Goal: Task Accomplishment & Management: Use online tool/utility

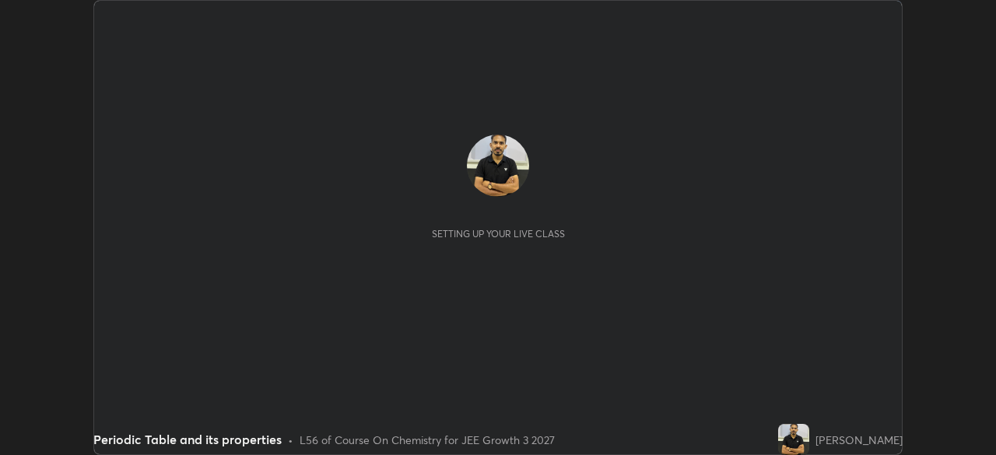
scroll to position [455, 996]
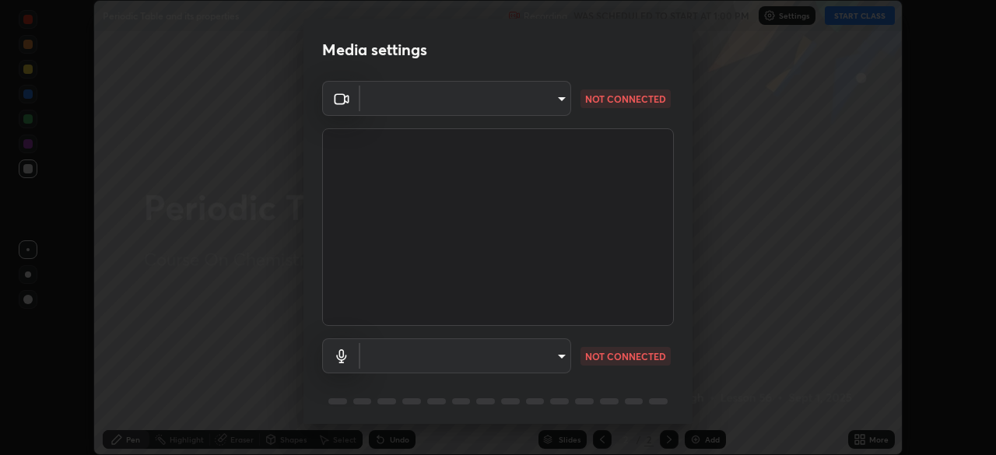
type input "4a823d68f147713f6267711f4e781aa85e1063f3be0ce4580da83b18b67546d2"
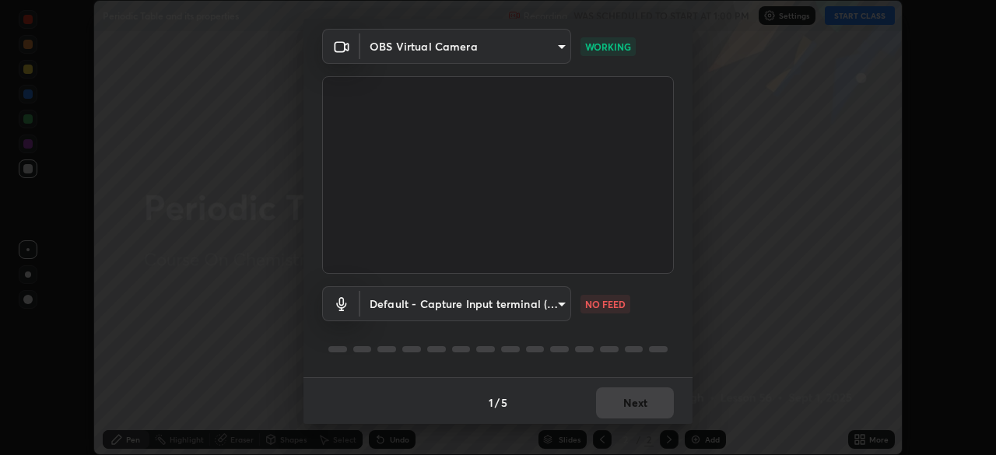
scroll to position [55, 0]
click at [551, 301] on body "Erase all Periodic Table and its properties Recording WAS SCHEDULED TO START AT…" at bounding box center [498, 227] width 996 height 455
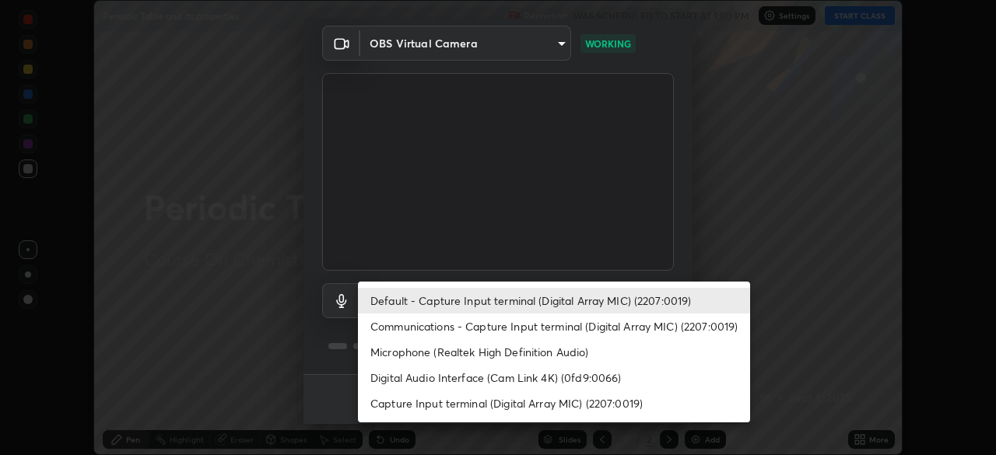
click at [537, 329] on li "Communications - Capture Input terminal (Digital Array MIC) (2207:0019)" at bounding box center [554, 326] width 392 height 26
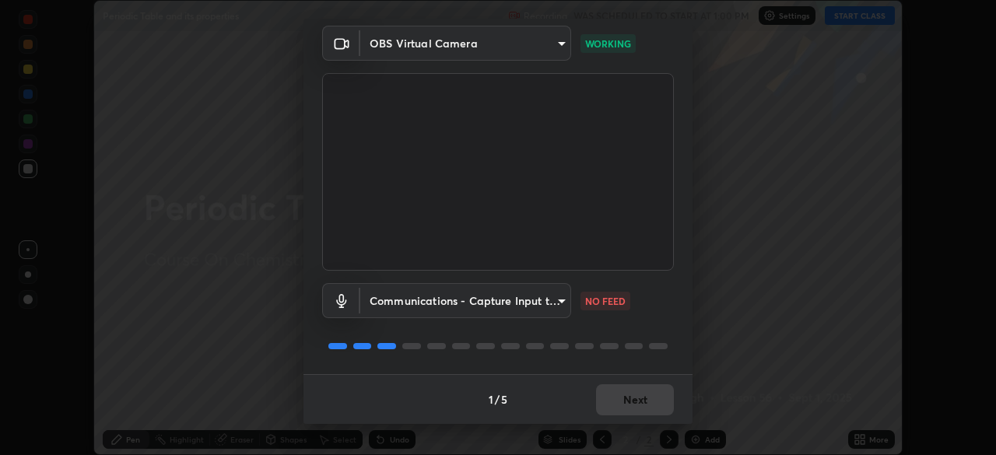
click at [531, 298] on body "Erase all Periodic Table and its properties Recording WAS SCHEDULED TO START AT…" at bounding box center [498, 227] width 996 height 455
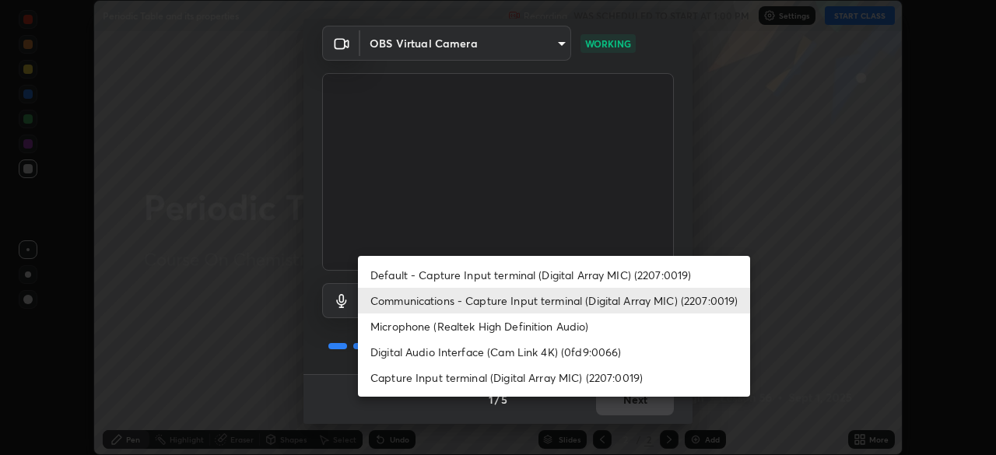
click at [531, 271] on li "Default - Capture Input terminal (Digital Array MIC) (2207:0019)" at bounding box center [554, 275] width 392 height 26
type input "default"
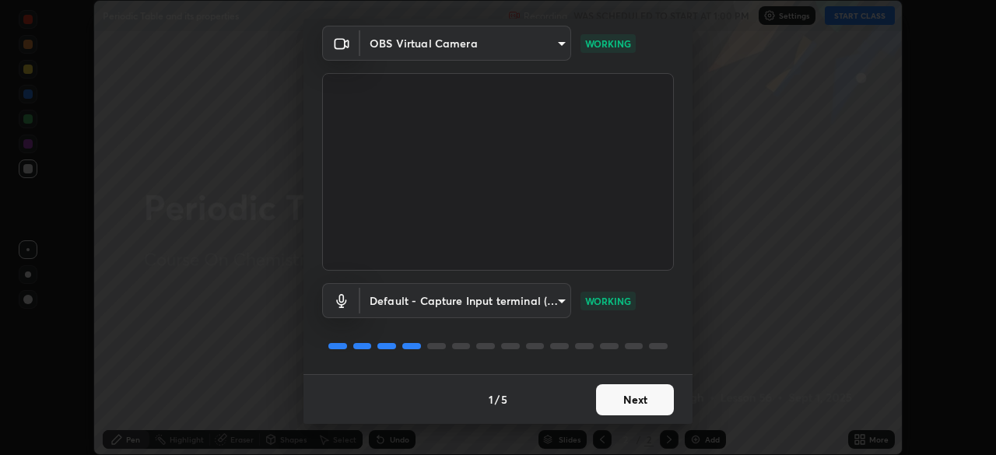
click at [652, 394] on button "Next" at bounding box center [635, 399] width 78 height 31
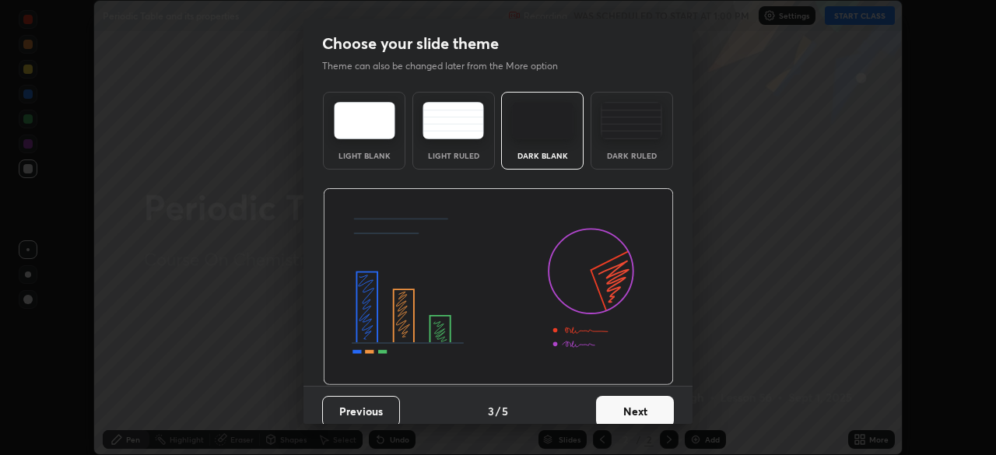
click at [651, 399] on button "Next" at bounding box center [635, 411] width 78 height 31
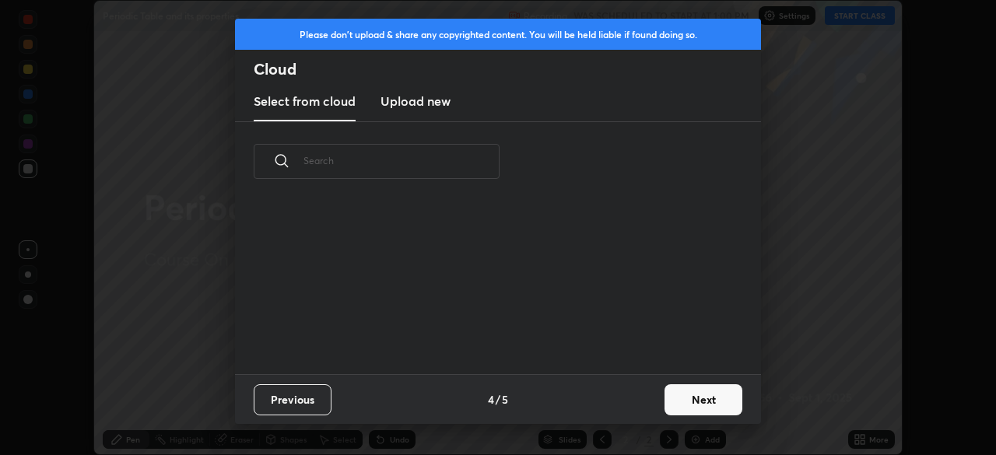
scroll to position [173, 499]
click at [682, 389] on button "Next" at bounding box center [703, 399] width 78 height 31
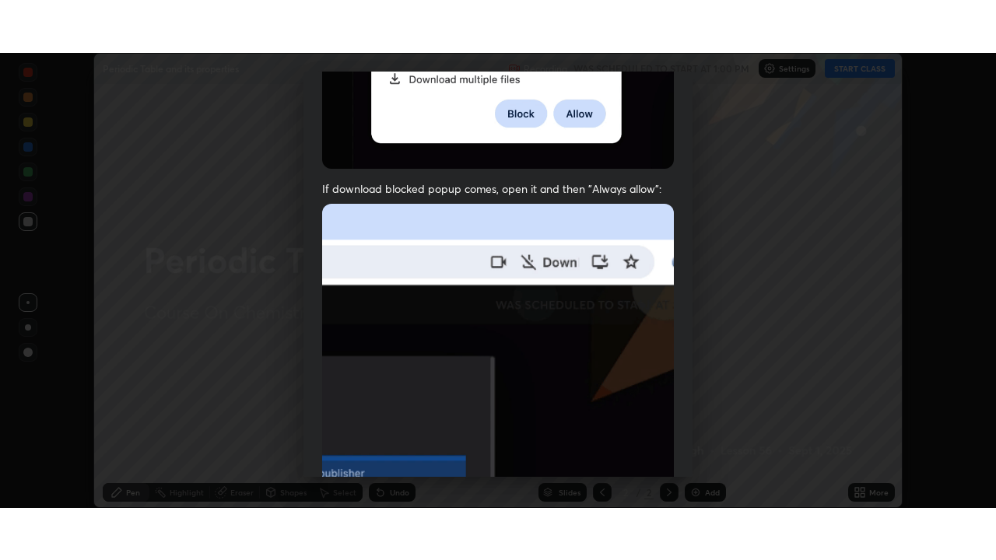
scroll to position [373, 0]
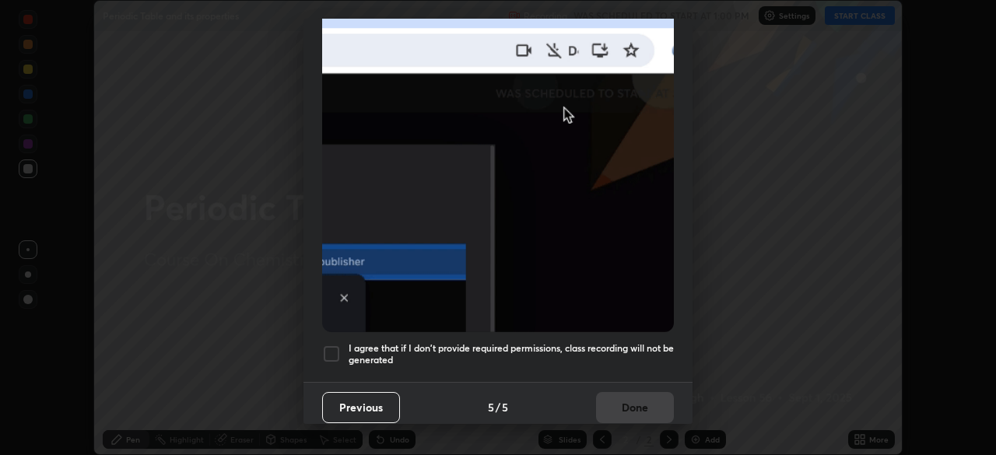
click at [331, 345] on div at bounding box center [331, 354] width 19 height 19
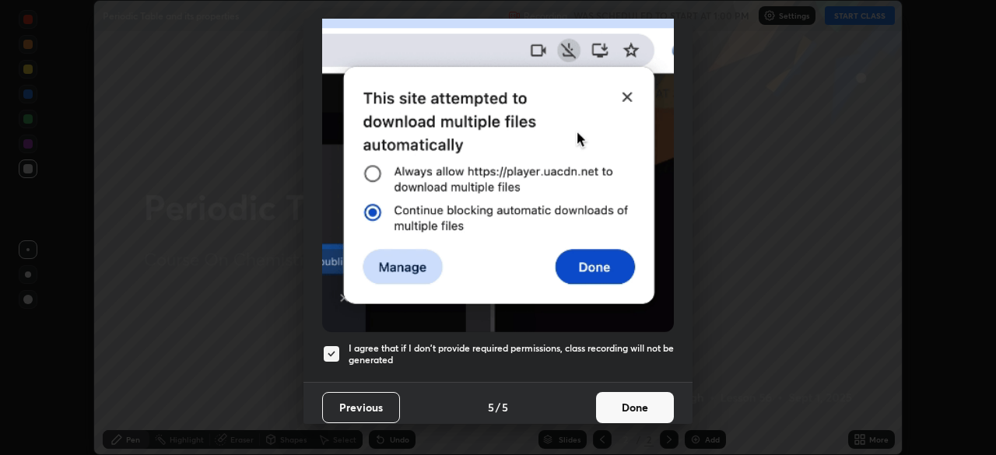
click at [632, 401] on button "Done" at bounding box center [635, 407] width 78 height 31
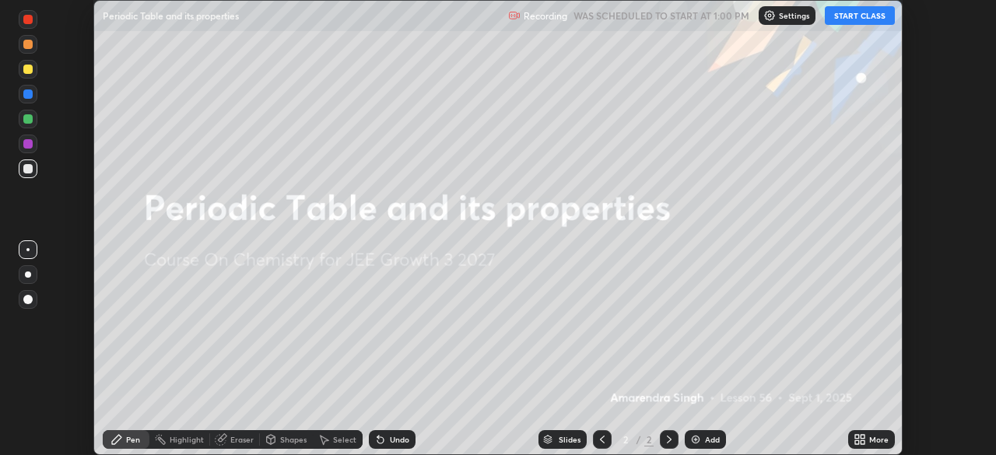
click at [863, 439] on icon at bounding box center [859, 439] width 12 height 12
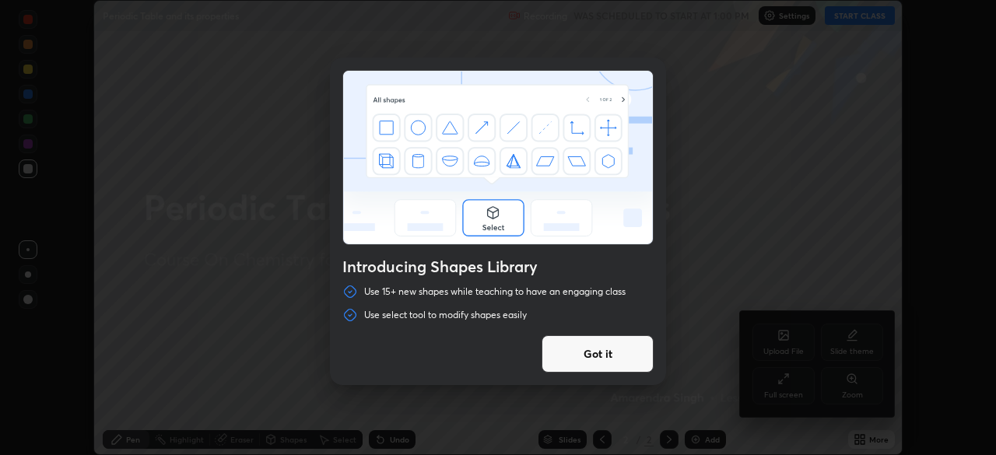
click at [786, 386] on div "Introducing Shapes Library Use 15+ new shapes while teaching to have an engagin…" at bounding box center [498, 227] width 996 height 455
click at [633, 352] on button "Got it" at bounding box center [597, 353] width 112 height 37
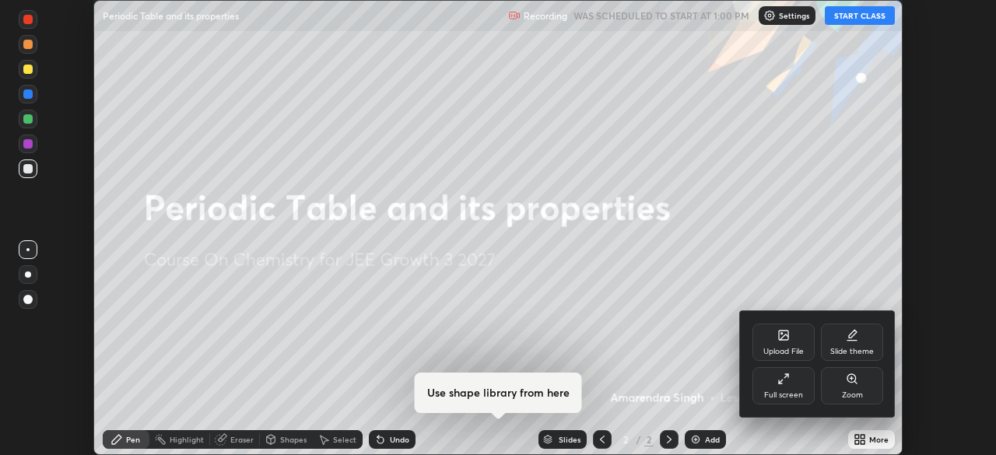
click at [788, 391] on div "Full screen" at bounding box center [783, 395] width 39 height 8
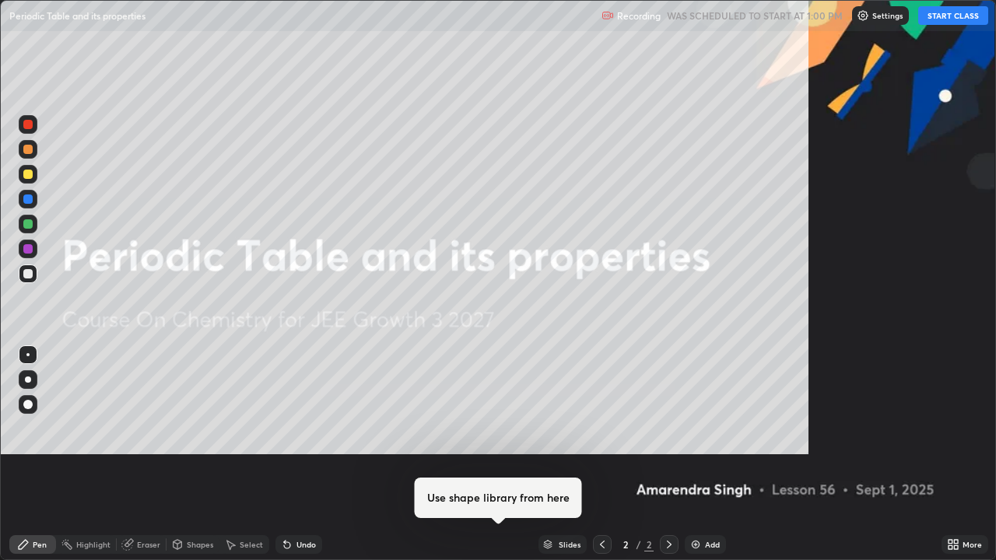
scroll to position [560, 996]
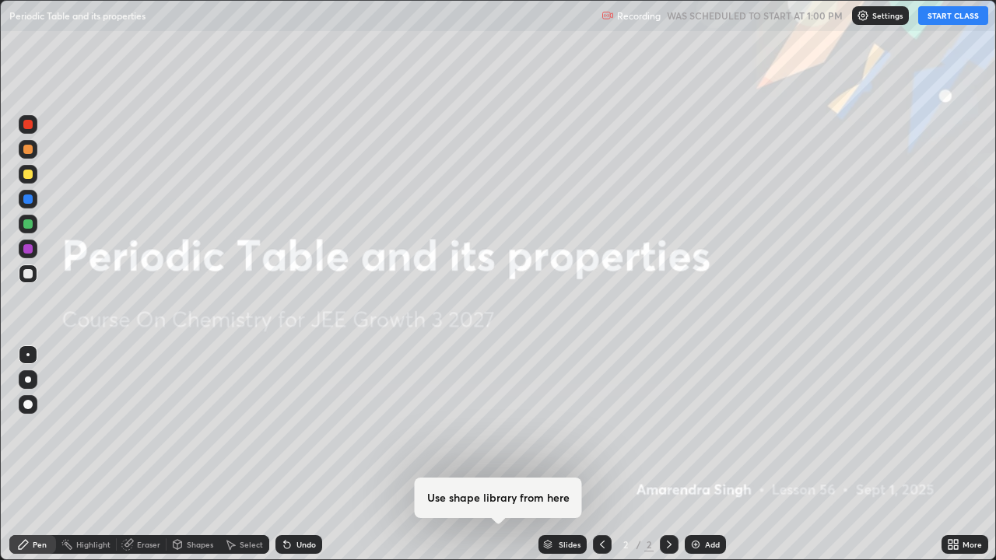
click at [967, 16] on button "START CLASS" at bounding box center [953, 15] width 70 height 19
click at [692, 454] on img at bounding box center [695, 544] width 12 height 12
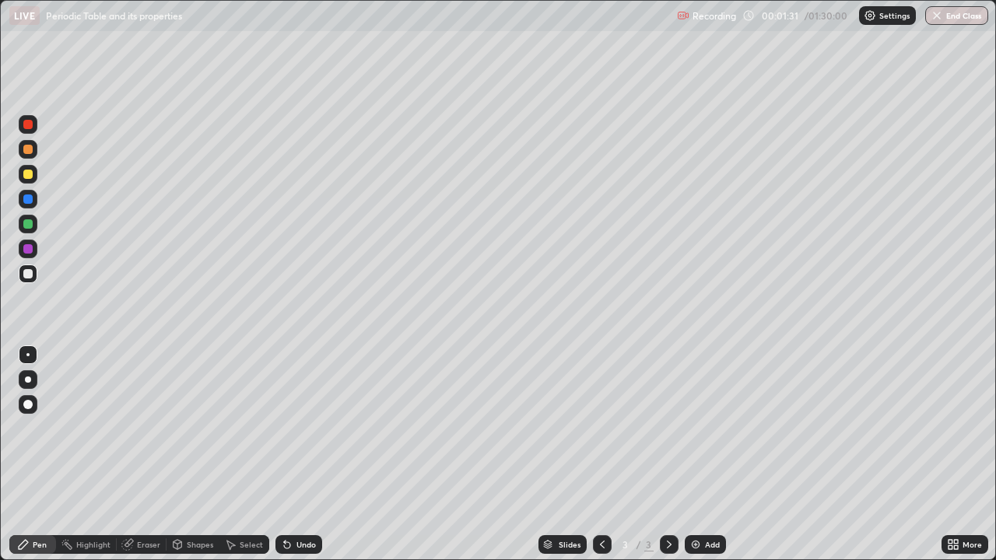
click at [30, 250] on div at bounding box center [27, 248] width 9 height 9
click at [31, 275] on div at bounding box center [27, 273] width 9 height 9
click at [28, 251] on div at bounding box center [27, 248] width 9 height 9
click at [305, 454] on div "Undo" at bounding box center [298, 544] width 47 height 19
click at [300, 454] on div "Undo" at bounding box center [305, 545] width 19 height 8
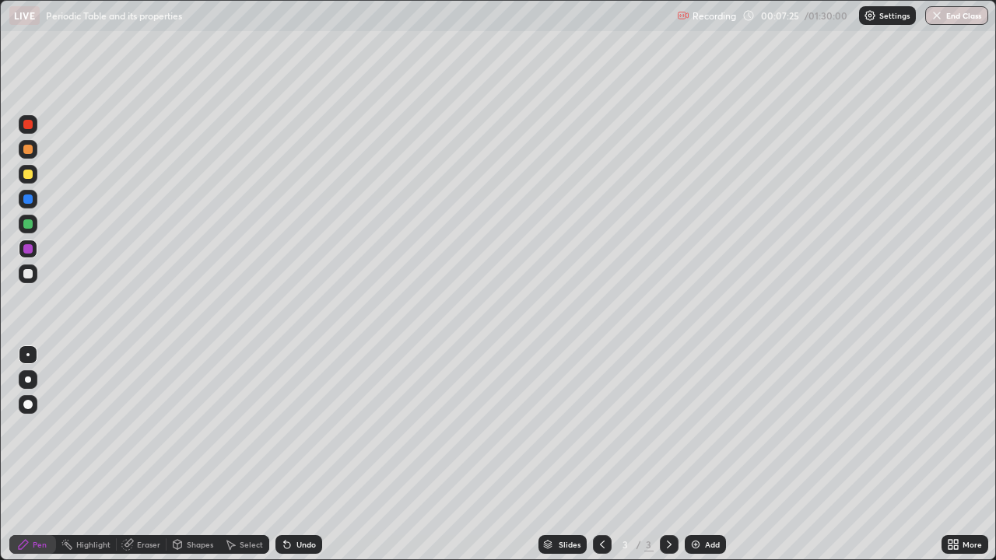
click at [303, 454] on div "Undo" at bounding box center [305, 545] width 19 height 8
click at [305, 454] on div "Undo" at bounding box center [305, 545] width 19 height 8
click at [303, 454] on div "Undo" at bounding box center [305, 545] width 19 height 8
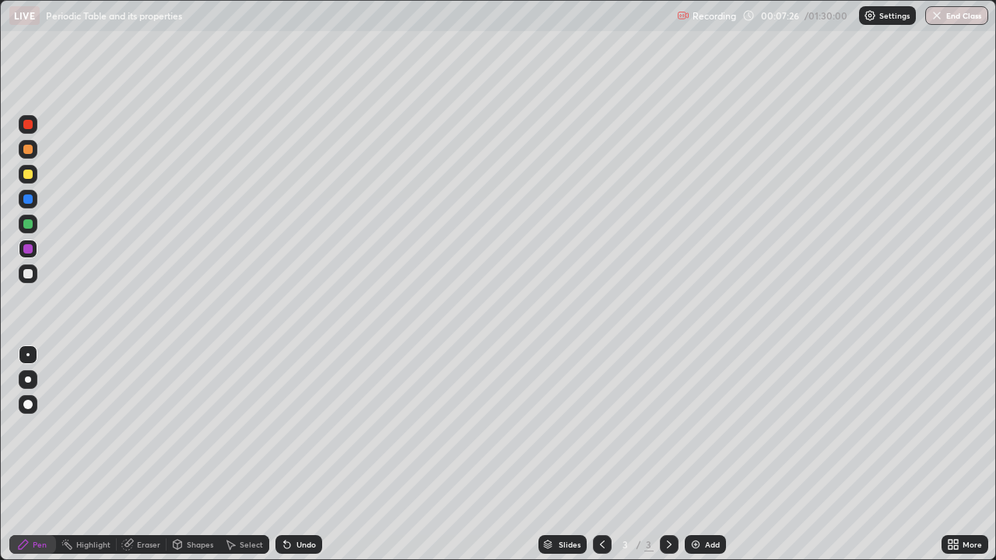
click at [303, 454] on div "Undo" at bounding box center [305, 545] width 19 height 8
click at [305, 454] on div "Undo" at bounding box center [305, 545] width 19 height 8
click at [306, 454] on div "Undo" at bounding box center [305, 545] width 19 height 8
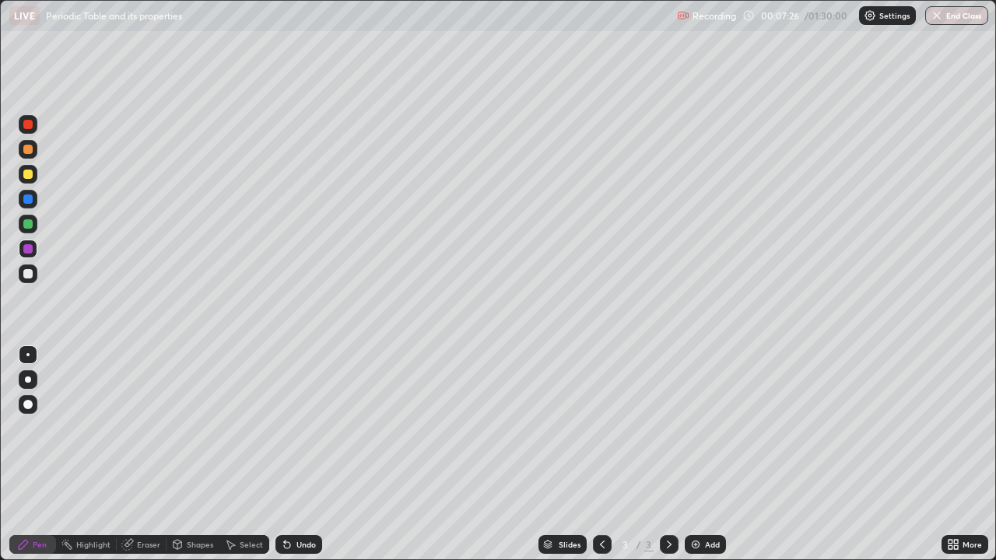
click at [306, 454] on div "Undo" at bounding box center [305, 545] width 19 height 8
click at [308, 454] on div "Undo" at bounding box center [305, 545] width 19 height 8
click at [309, 454] on div "Undo" at bounding box center [305, 545] width 19 height 8
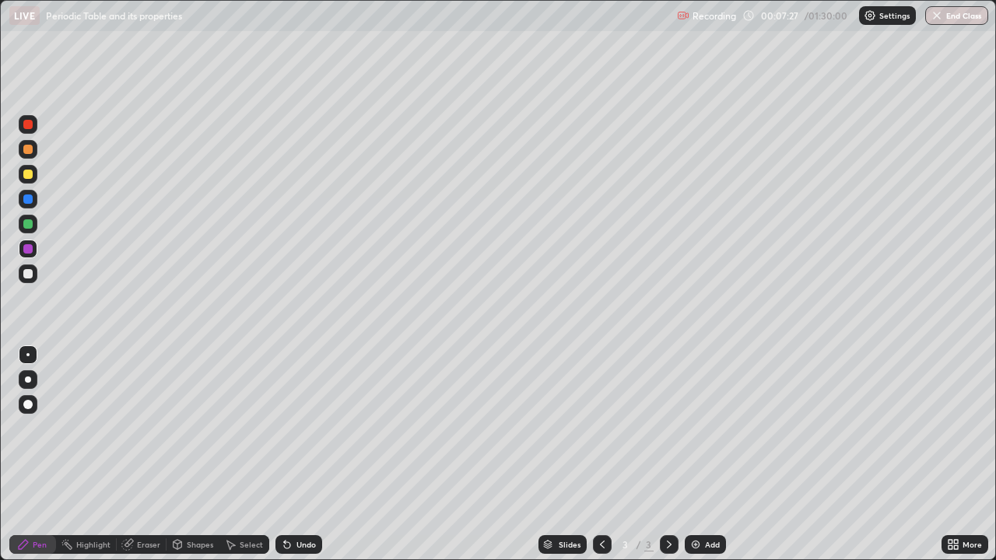
click at [309, 454] on div "Undo" at bounding box center [305, 545] width 19 height 8
click at [307, 454] on div "Undo" at bounding box center [305, 545] width 19 height 8
click at [306, 454] on div "Undo" at bounding box center [305, 545] width 19 height 8
click at [304, 454] on div "Undo" at bounding box center [305, 545] width 19 height 8
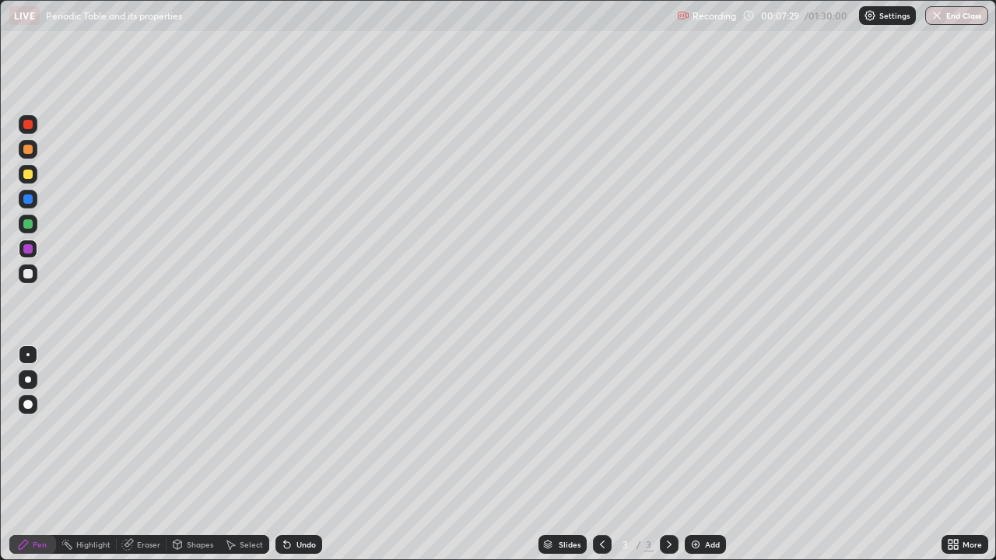
click at [305, 454] on div "Undo" at bounding box center [305, 545] width 19 height 8
click at [303, 454] on div "Undo" at bounding box center [305, 545] width 19 height 8
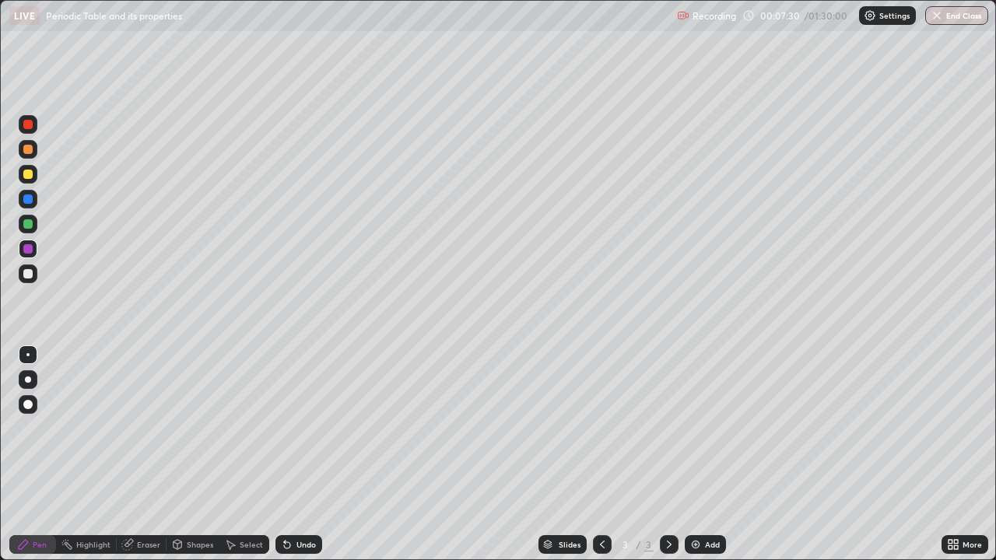
click at [304, 454] on div "Undo" at bounding box center [298, 544] width 47 height 19
click at [292, 454] on div "Undo" at bounding box center [298, 544] width 47 height 19
click at [297, 454] on div "Undo" at bounding box center [298, 544] width 47 height 19
click at [303, 454] on div "Undo" at bounding box center [305, 545] width 19 height 8
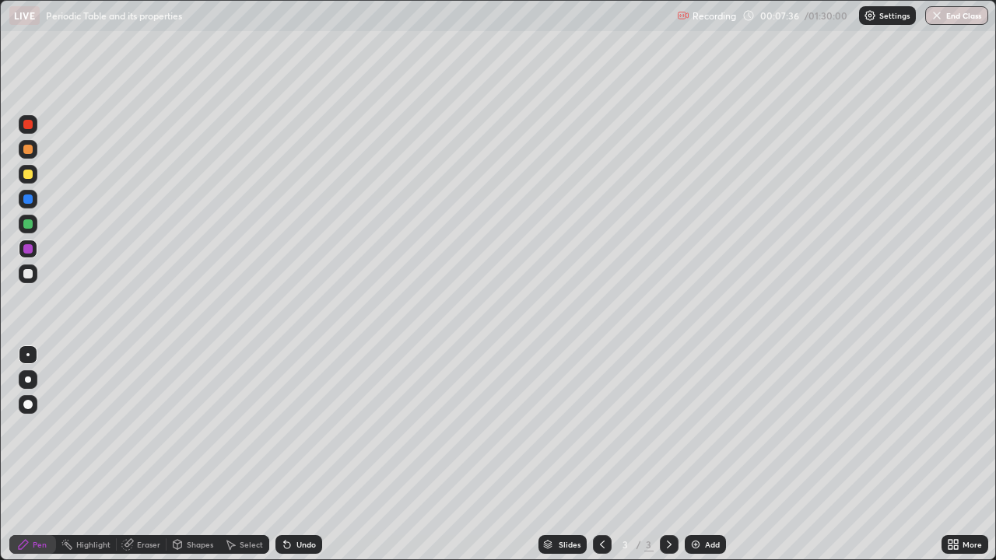
click at [303, 454] on div "Undo" at bounding box center [305, 545] width 19 height 8
click at [306, 454] on div "Undo" at bounding box center [305, 545] width 19 height 8
click at [309, 454] on div "Undo" at bounding box center [305, 545] width 19 height 8
click at [310, 454] on div "Undo" at bounding box center [305, 545] width 19 height 8
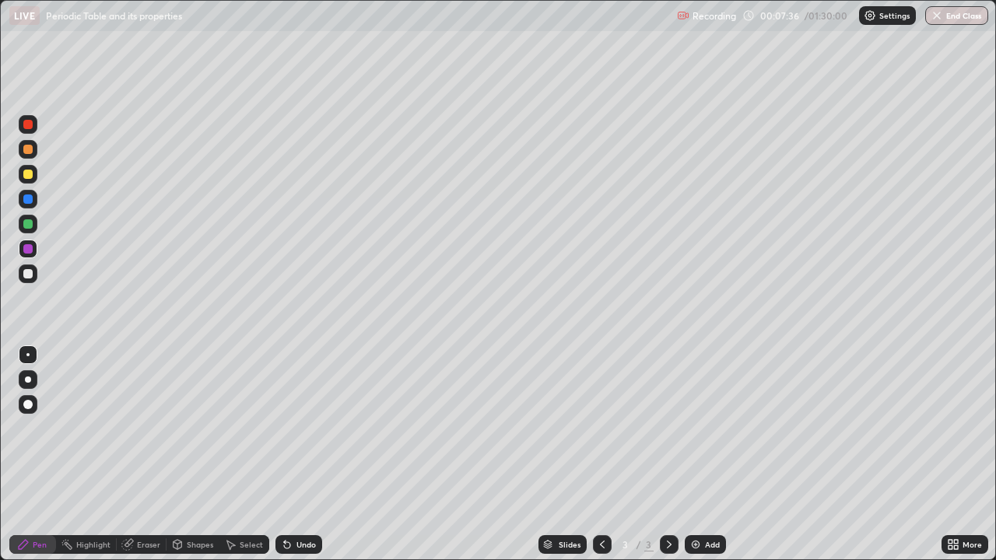
click at [313, 454] on div "Undo" at bounding box center [305, 545] width 19 height 8
click at [315, 454] on div "Undo" at bounding box center [298, 544] width 47 height 19
click at [316, 454] on div "Undo" at bounding box center [298, 544] width 47 height 19
click at [319, 454] on div "Undo" at bounding box center [298, 544] width 47 height 19
click at [311, 454] on div "Undo" at bounding box center [305, 545] width 19 height 8
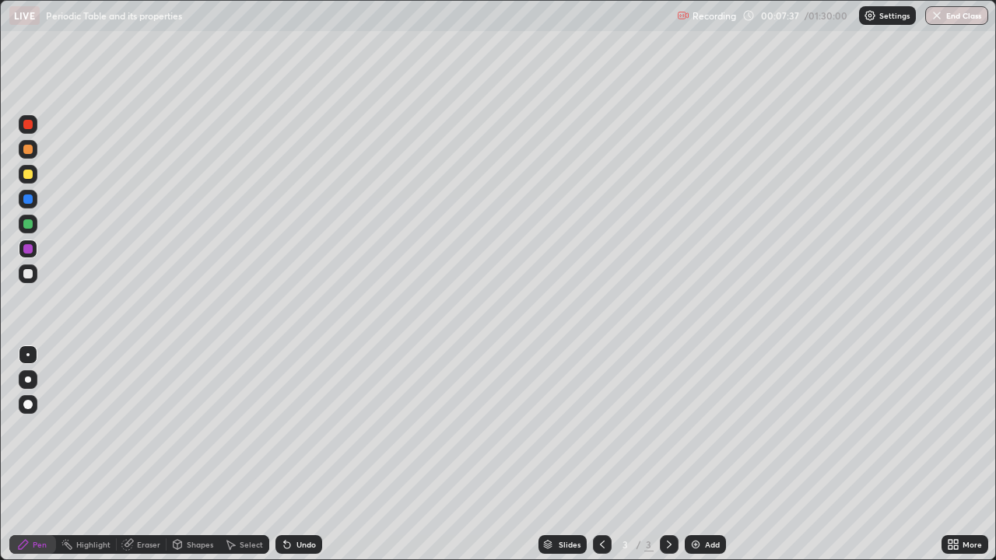
click at [308, 454] on div "Undo" at bounding box center [305, 545] width 19 height 8
click at [309, 454] on div "Undo" at bounding box center [305, 545] width 19 height 8
click at [306, 454] on div "Undo" at bounding box center [305, 545] width 19 height 8
click at [303, 454] on div "Undo" at bounding box center [305, 545] width 19 height 8
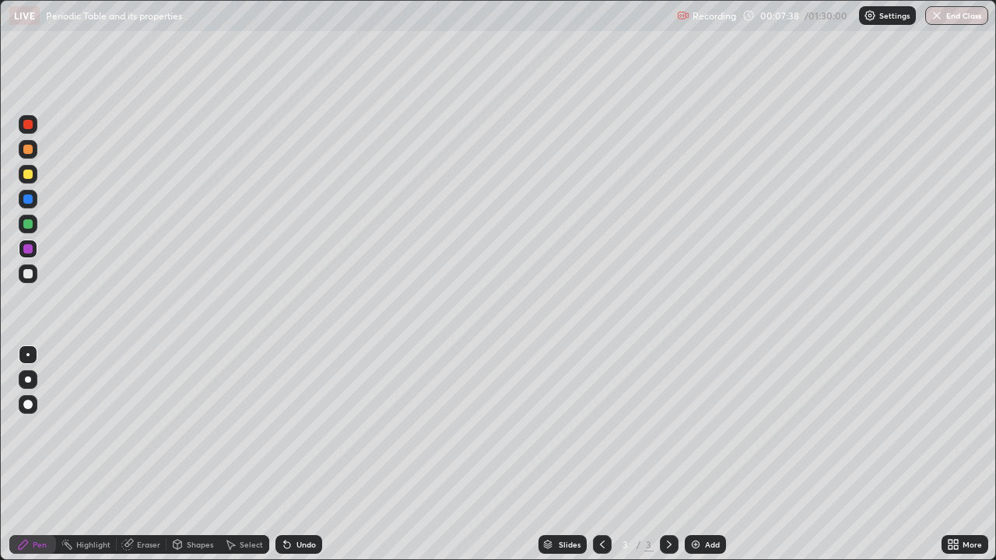
click at [303, 454] on div "Undo" at bounding box center [305, 545] width 19 height 8
click at [306, 454] on div "Undo" at bounding box center [305, 545] width 19 height 8
click at [304, 454] on div "Undo" at bounding box center [305, 545] width 19 height 8
click at [302, 454] on div "Undo" at bounding box center [305, 545] width 19 height 8
click at [305, 454] on div "Undo" at bounding box center [305, 545] width 19 height 8
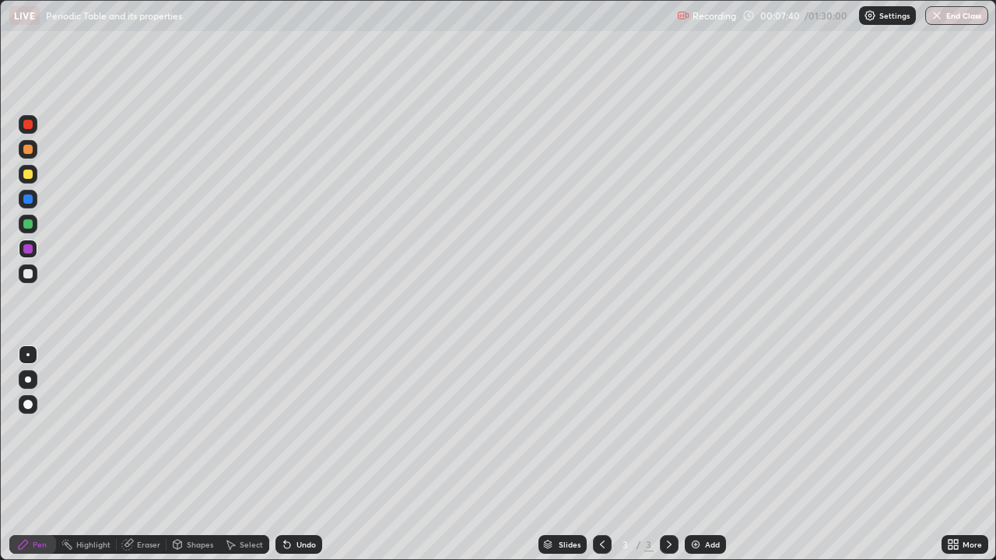
click at [304, 454] on div "Undo" at bounding box center [305, 545] width 19 height 8
click at [303, 454] on div "Undo" at bounding box center [305, 545] width 19 height 8
click at [133, 454] on div "Eraser" at bounding box center [142, 544] width 50 height 19
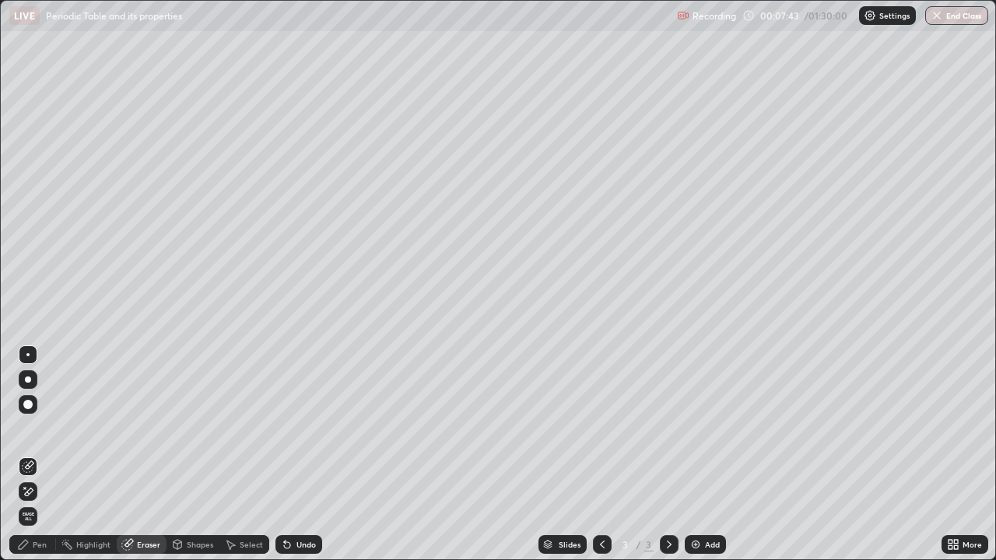
click at [194, 454] on div "Shapes" at bounding box center [200, 545] width 26 height 8
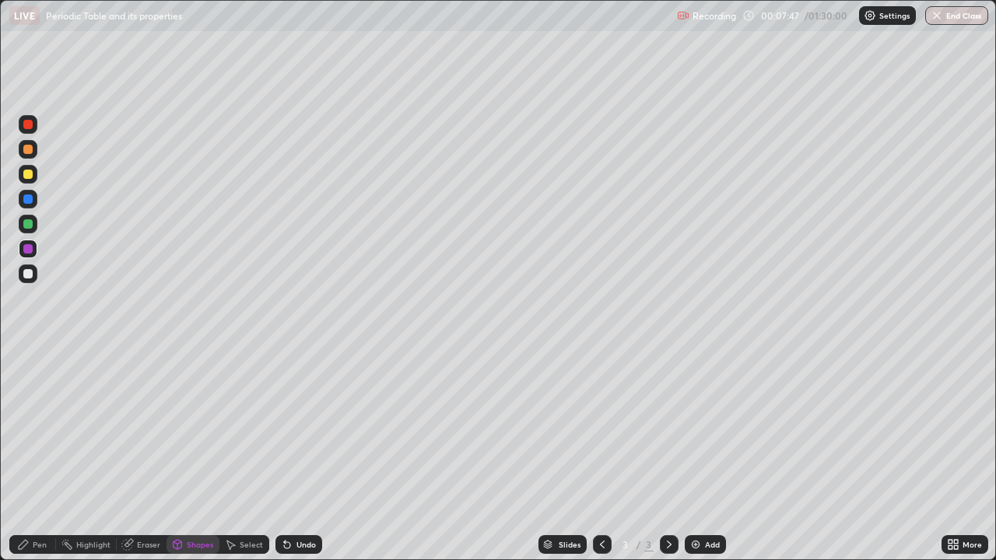
click at [241, 454] on div "Select" at bounding box center [251, 545] width 23 height 8
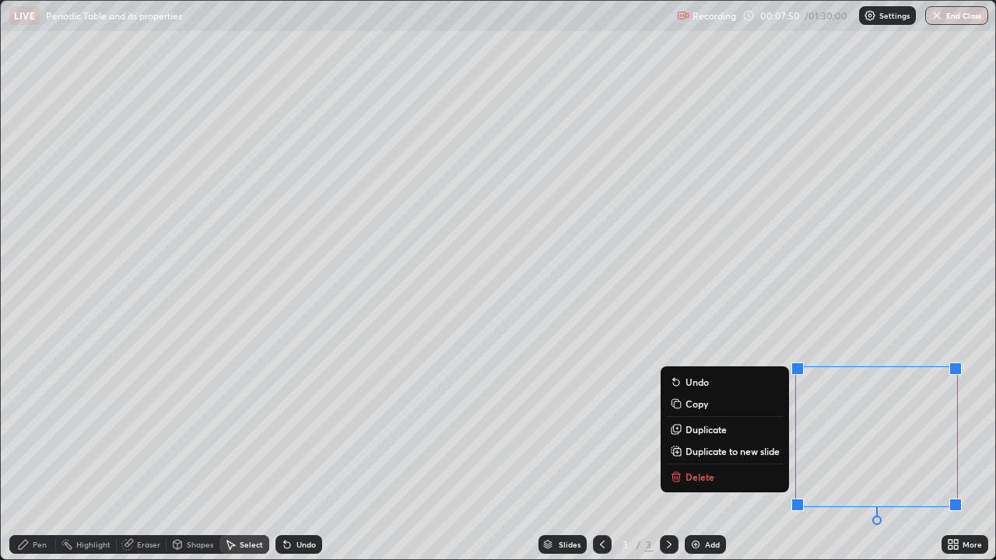
click at [698, 454] on p "Delete" at bounding box center [699, 477] width 29 height 12
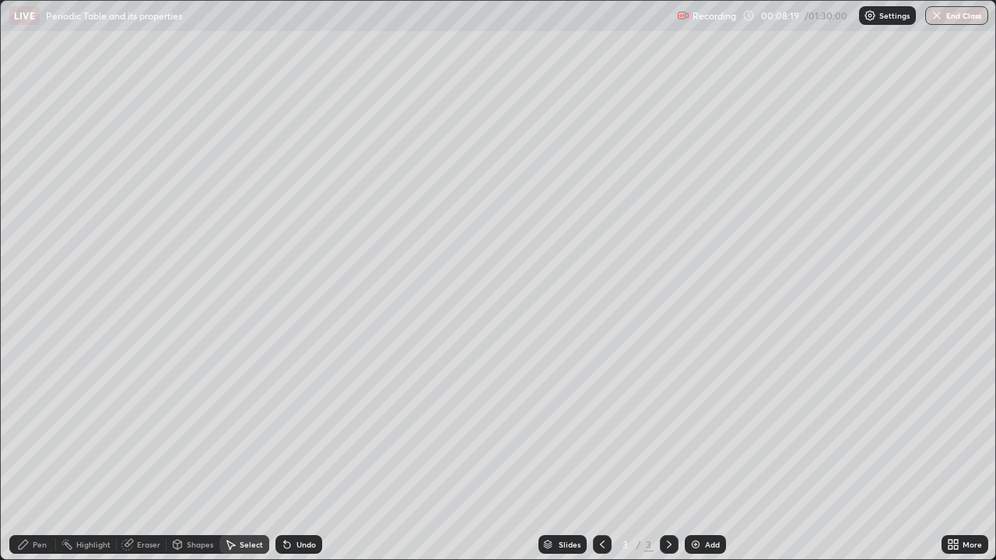
click at [695, 454] on img at bounding box center [695, 544] width 12 height 12
click at [37, 454] on div "Pen" at bounding box center [32, 544] width 47 height 19
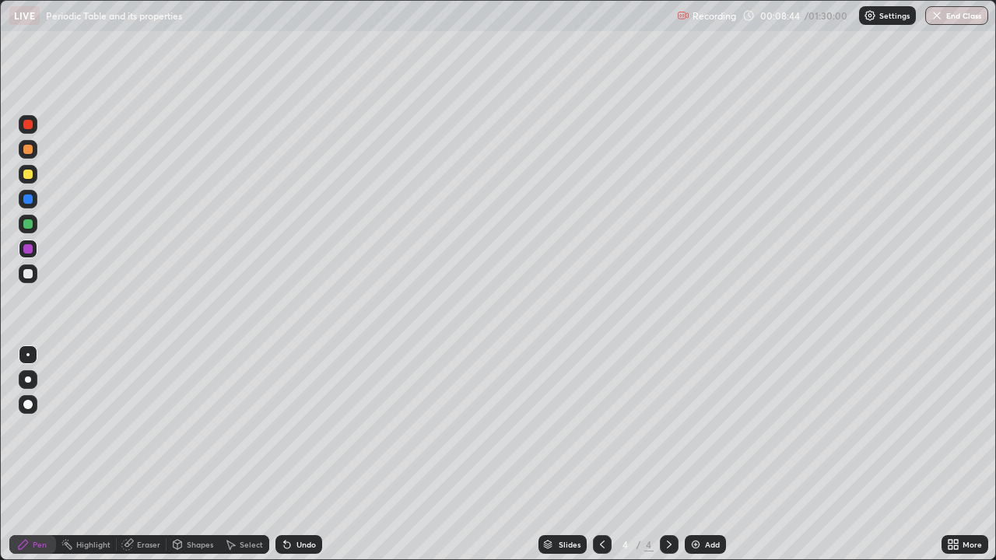
click at [24, 128] on div at bounding box center [27, 124] width 9 height 9
click at [26, 149] on div at bounding box center [27, 149] width 9 height 9
click at [706, 454] on div "Add" at bounding box center [704, 544] width 41 height 19
click at [20, 268] on div at bounding box center [28, 273] width 19 height 19
click at [290, 454] on icon at bounding box center [287, 544] width 12 height 12
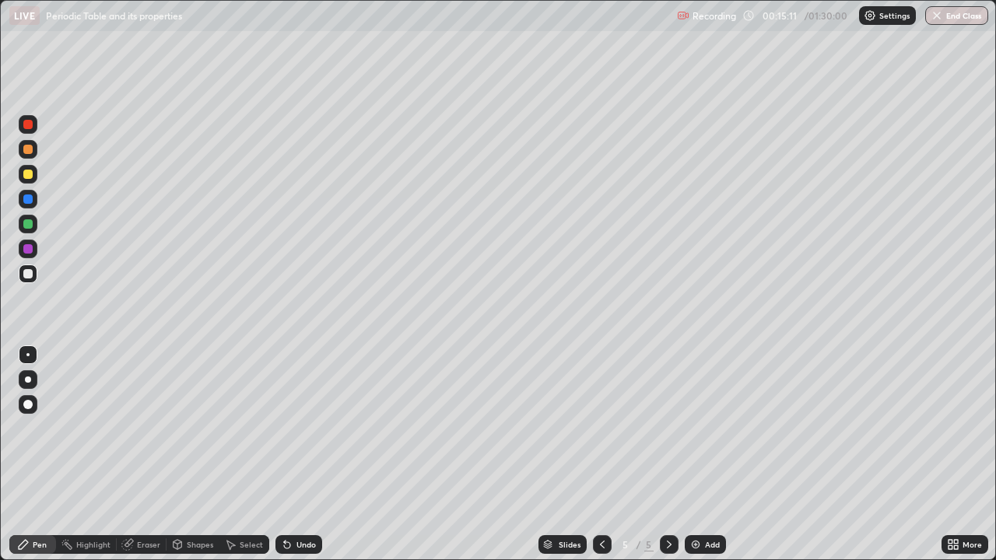
click at [303, 454] on div "Undo" at bounding box center [298, 544] width 47 height 19
click at [28, 254] on div at bounding box center [28, 249] width 19 height 19
click at [150, 454] on div "Eraser" at bounding box center [142, 544] width 50 height 19
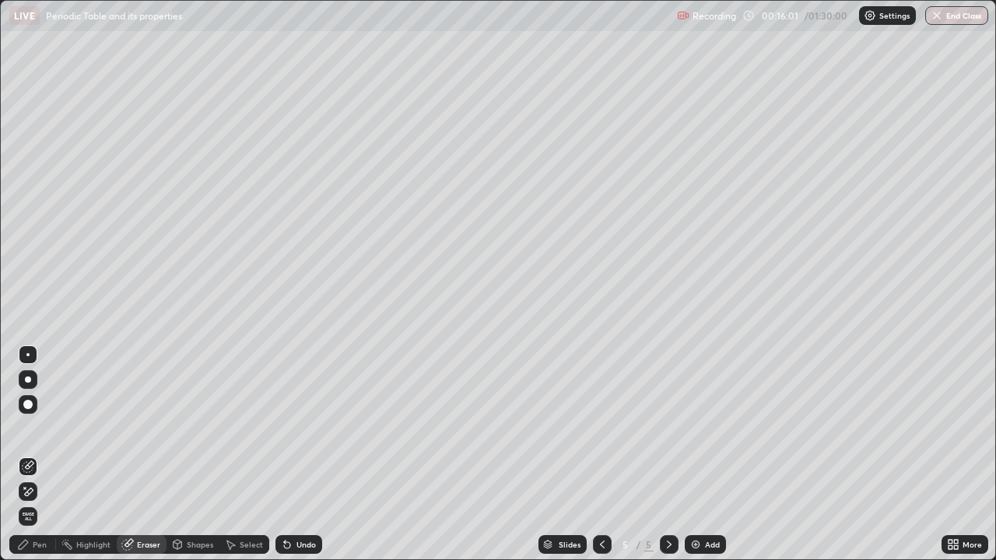
click at [44, 454] on div "Pen" at bounding box center [32, 544] width 47 height 19
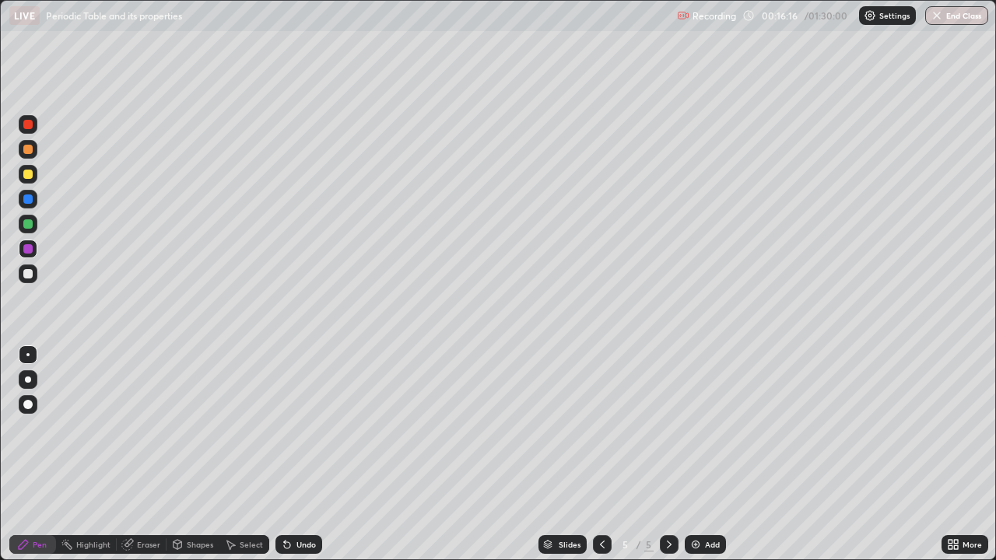
click at [24, 200] on div at bounding box center [27, 198] width 9 height 9
click at [20, 149] on div at bounding box center [28, 149] width 19 height 19
click at [26, 124] on div at bounding box center [27, 124] width 9 height 9
click at [19, 233] on div at bounding box center [28, 224] width 19 height 25
click at [24, 173] on div at bounding box center [27, 174] width 9 height 9
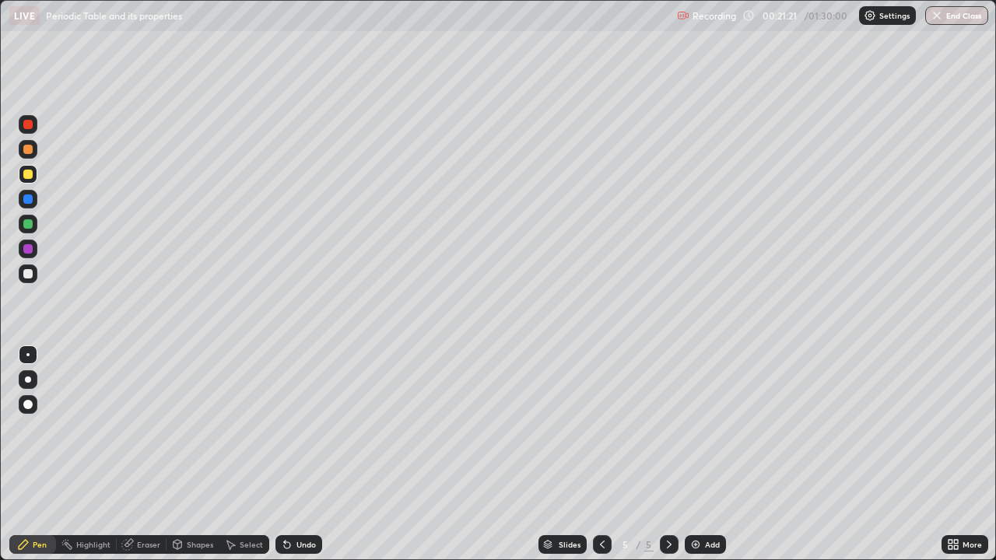
click at [695, 454] on div "Add" at bounding box center [704, 544] width 41 height 19
click at [607, 454] on div at bounding box center [602, 544] width 19 height 19
click at [309, 454] on div "Undo" at bounding box center [298, 544] width 47 height 19
click at [304, 454] on div "Undo" at bounding box center [298, 544] width 47 height 19
click at [299, 454] on div "Undo" at bounding box center [298, 544] width 47 height 19
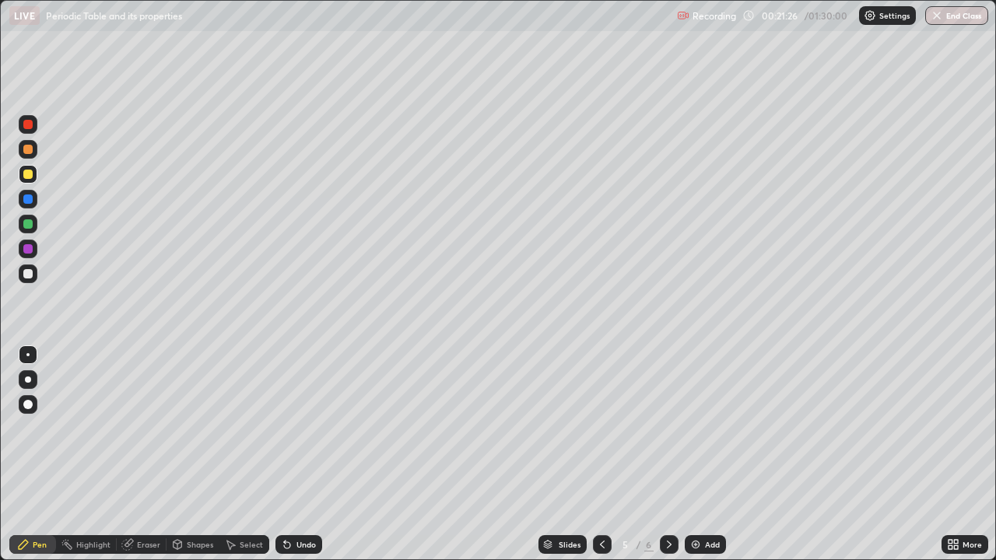
click at [292, 454] on div "Undo" at bounding box center [298, 544] width 47 height 19
click at [303, 454] on div "Undo" at bounding box center [298, 544] width 47 height 19
click at [303, 454] on div "Undo" at bounding box center [305, 545] width 19 height 8
click at [303, 454] on div "Undo" at bounding box center [298, 544] width 47 height 19
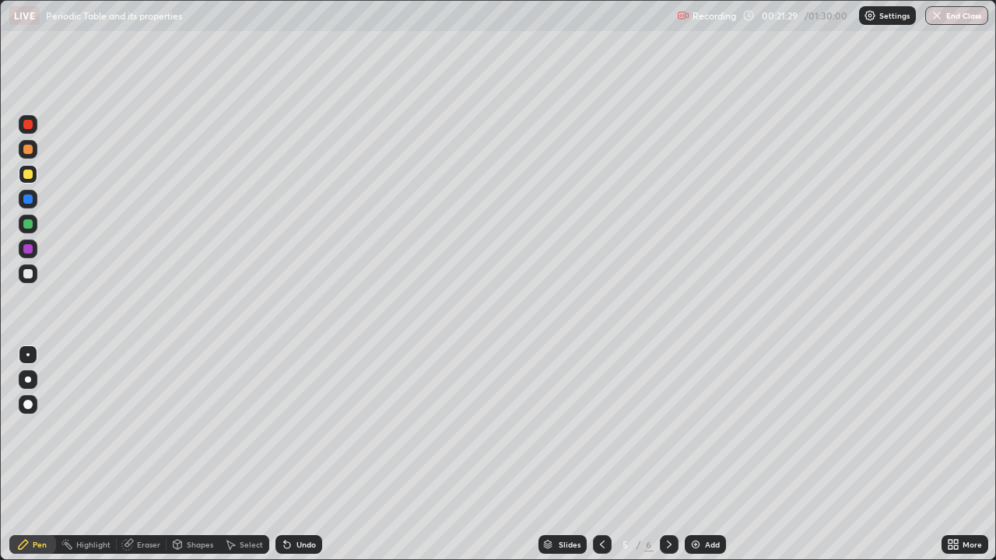
click at [301, 454] on div "Undo" at bounding box center [298, 544] width 47 height 19
click at [297, 454] on div "Undo" at bounding box center [298, 544] width 47 height 19
click at [299, 454] on div "Undo" at bounding box center [298, 544] width 47 height 19
click at [301, 454] on div "Undo" at bounding box center [298, 544] width 47 height 19
click at [302, 454] on div "Undo" at bounding box center [298, 544] width 47 height 19
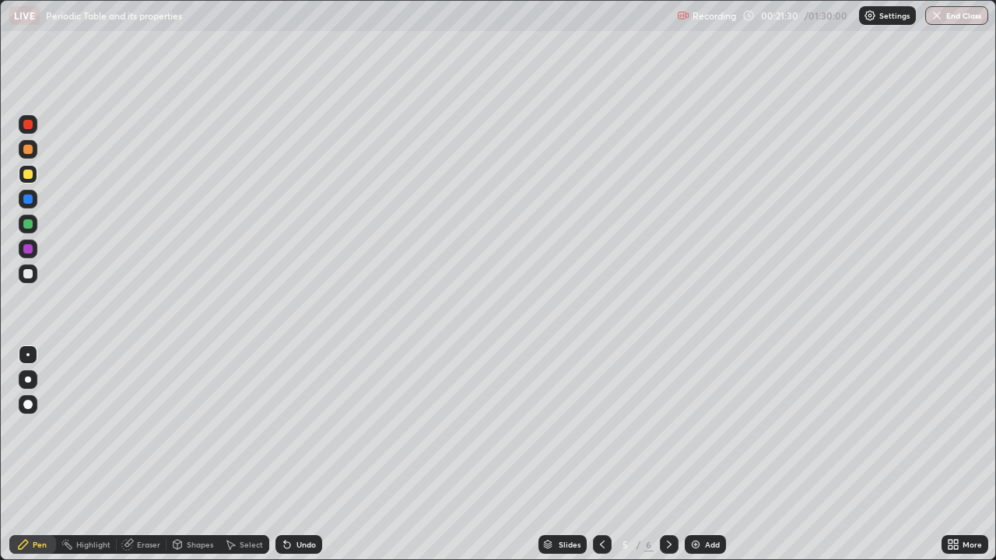
click at [305, 454] on div "Undo" at bounding box center [298, 544] width 47 height 19
click at [308, 454] on div "Undo" at bounding box center [298, 544] width 47 height 19
click at [309, 454] on div "Undo" at bounding box center [298, 544] width 47 height 19
click at [310, 454] on div "Undo" at bounding box center [298, 544] width 47 height 19
click at [311, 454] on div "Undo" at bounding box center [298, 544] width 47 height 19
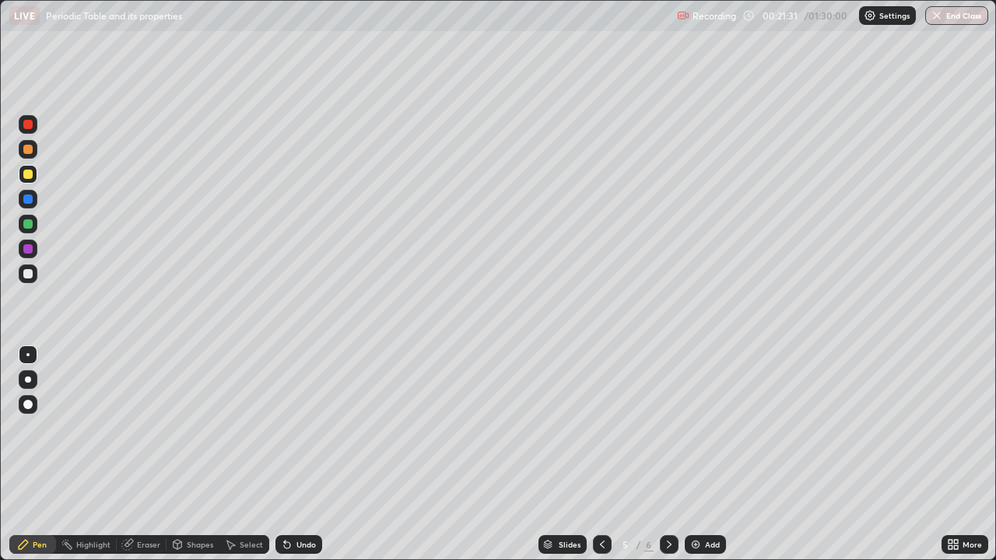
click at [311, 454] on div "Undo" at bounding box center [298, 544] width 47 height 19
click at [310, 454] on div "Undo" at bounding box center [298, 544] width 47 height 19
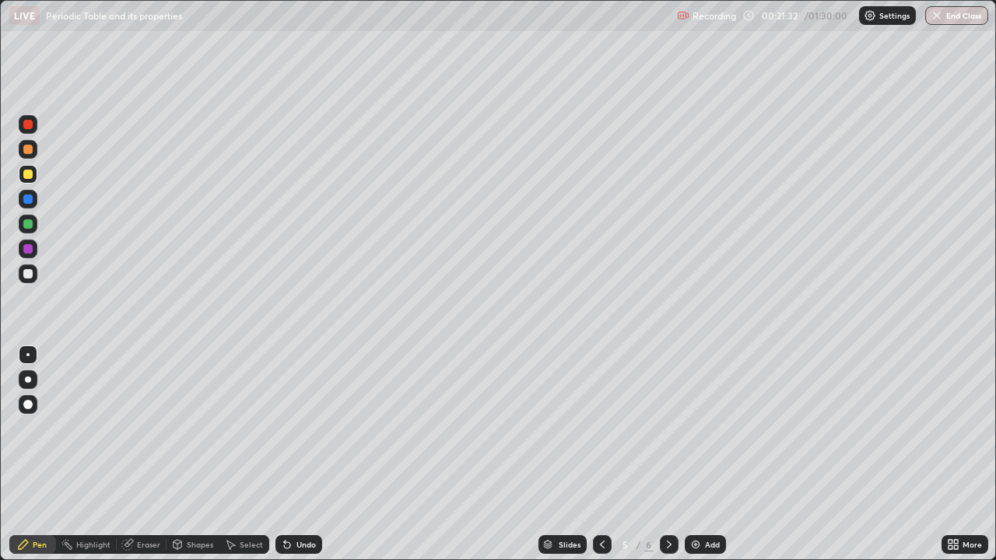
click at [310, 454] on div "Undo" at bounding box center [298, 544] width 47 height 19
click at [705, 454] on div "Add" at bounding box center [712, 545] width 15 height 8
click at [26, 173] on div at bounding box center [27, 174] width 9 height 9
click at [31, 125] on div at bounding box center [27, 124] width 9 height 9
click at [25, 173] on div at bounding box center [27, 174] width 9 height 9
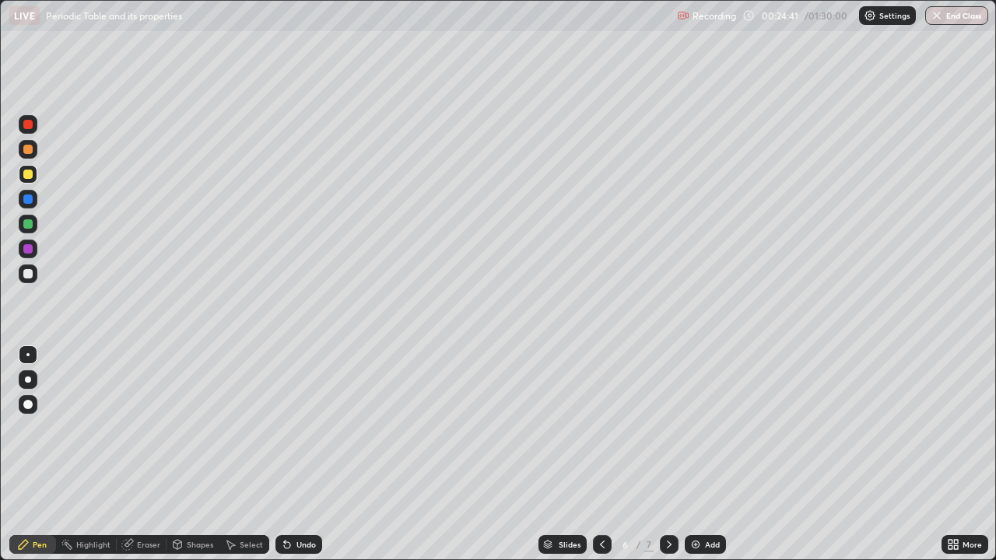
click at [299, 454] on div "Undo" at bounding box center [298, 544] width 47 height 19
click at [28, 250] on div at bounding box center [27, 248] width 9 height 9
click at [152, 454] on div "Eraser" at bounding box center [148, 545] width 23 height 8
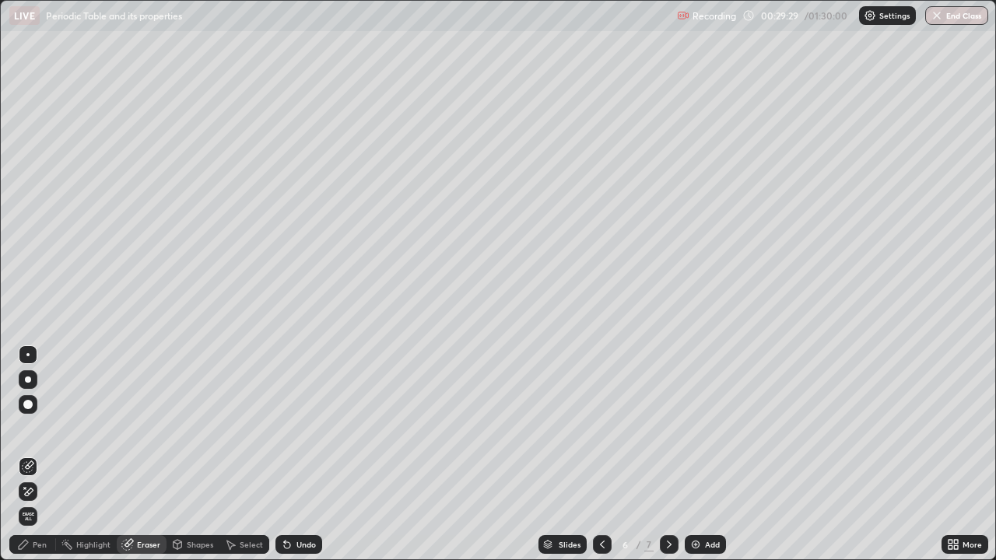
click at [255, 454] on div "Select" at bounding box center [251, 545] width 23 height 8
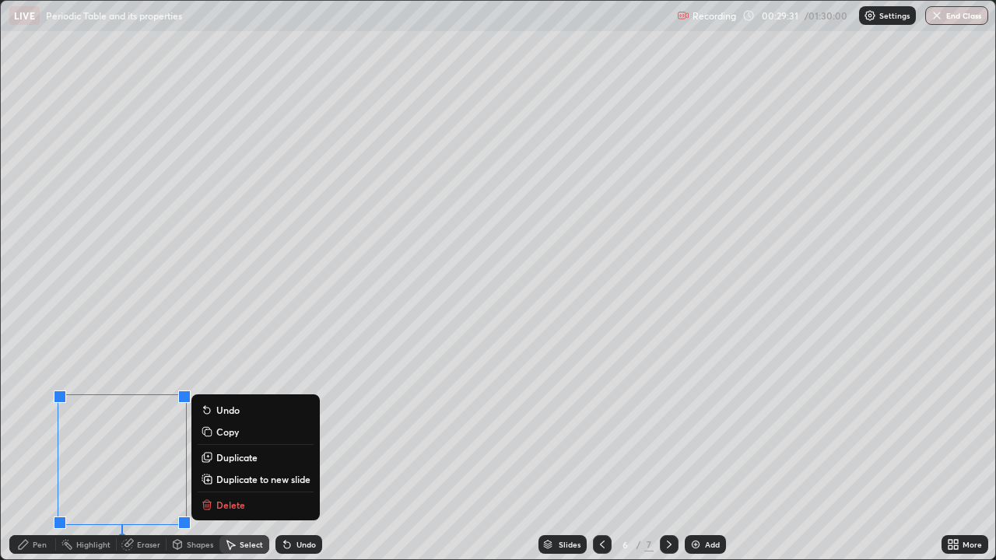
click at [235, 454] on p "Delete" at bounding box center [230, 505] width 29 height 12
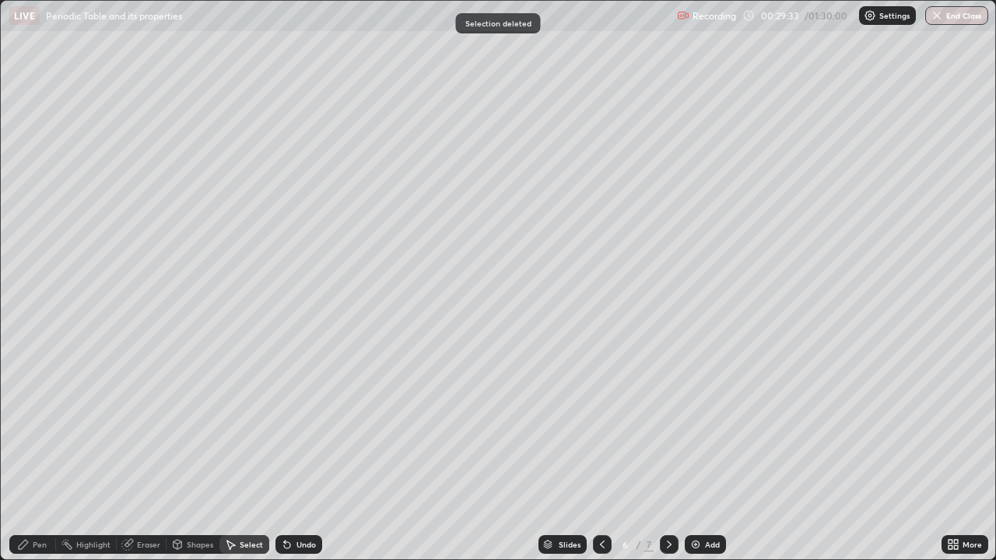
click at [42, 454] on div "Pen" at bounding box center [40, 545] width 14 height 8
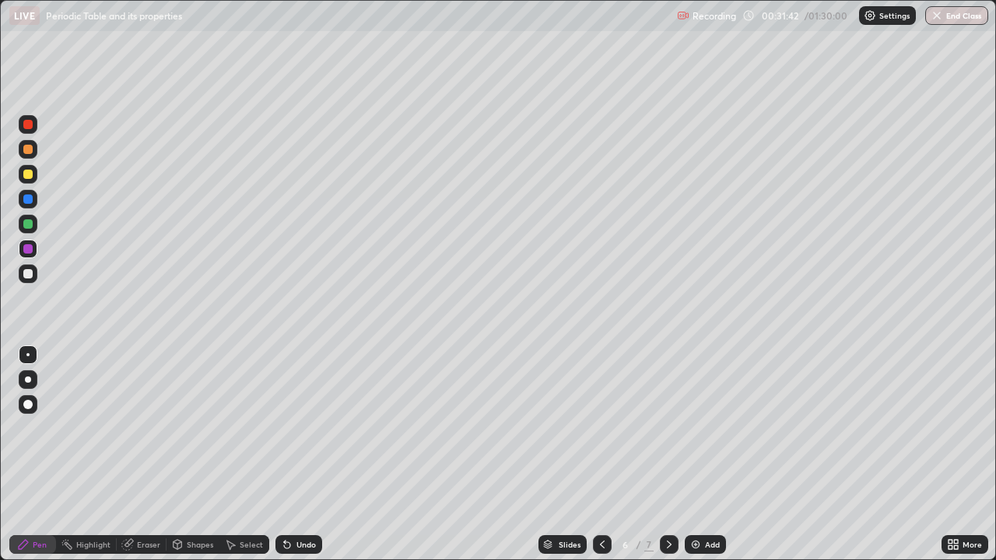
click at [700, 454] on div "Add" at bounding box center [704, 544] width 41 height 19
click at [30, 126] on div at bounding box center [27, 124] width 9 height 9
click at [303, 454] on div "Undo" at bounding box center [305, 545] width 19 height 8
click at [21, 276] on div at bounding box center [28, 273] width 19 height 19
click at [593, 454] on div at bounding box center [602, 544] width 19 height 19
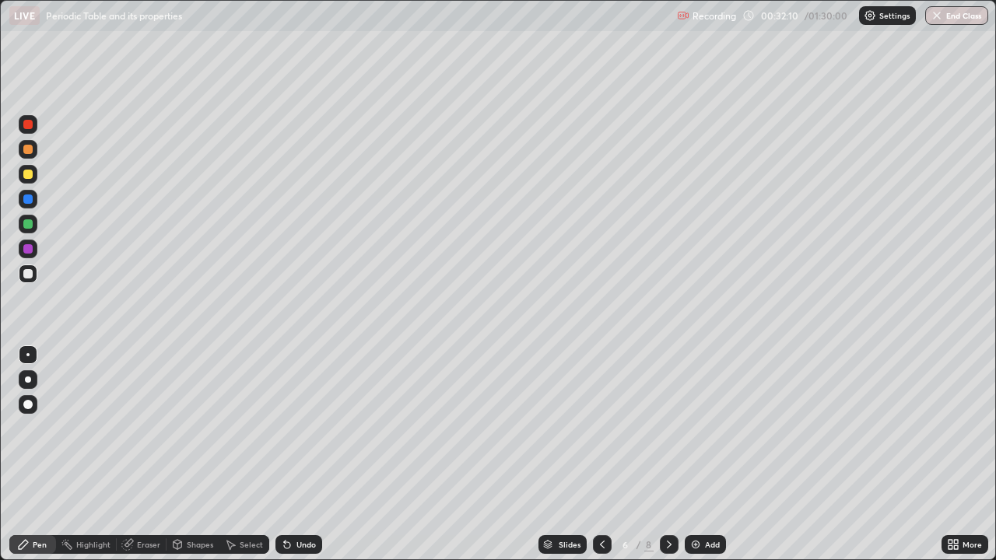
click at [600, 454] on icon at bounding box center [602, 545] width 5 height 8
click at [667, 454] on icon at bounding box center [669, 544] width 12 height 12
click at [29, 249] on div at bounding box center [27, 248] width 9 height 9
click at [27, 275] on div at bounding box center [27, 273] width 9 height 9
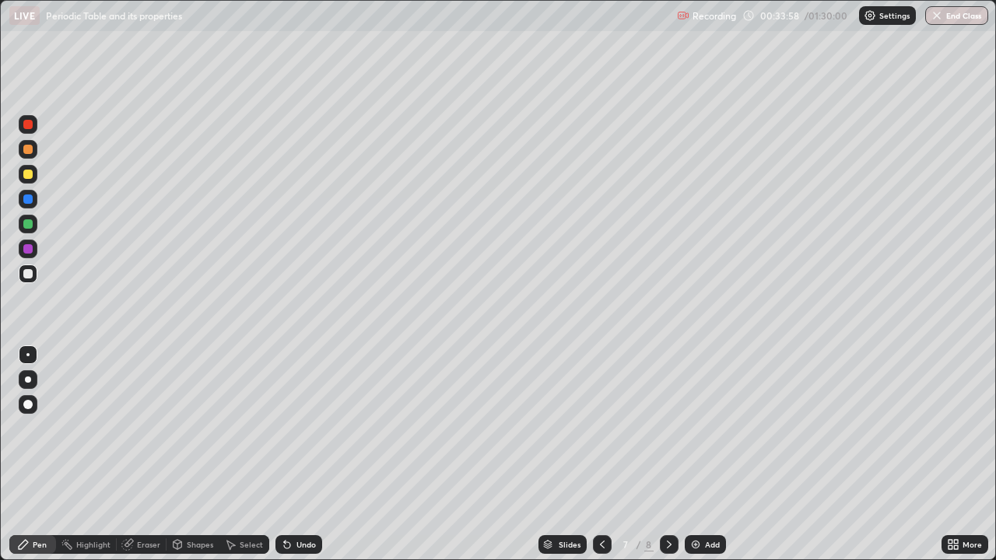
click at [29, 252] on div at bounding box center [27, 248] width 9 height 9
click at [26, 180] on div at bounding box center [28, 174] width 19 height 19
click at [187, 454] on div "Shapes" at bounding box center [200, 545] width 26 height 8
click at [89, 454] on div "Highlight" at bounding box center [93, 545] width 34 height 8
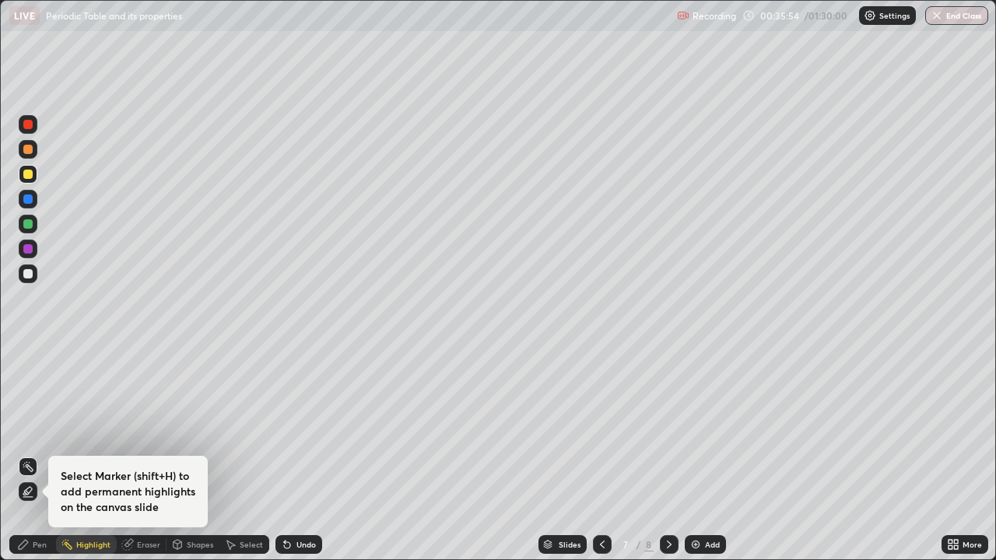
click at [135, 454] on div "Eraser" at bounding box center [142, 544] width 50 height 19
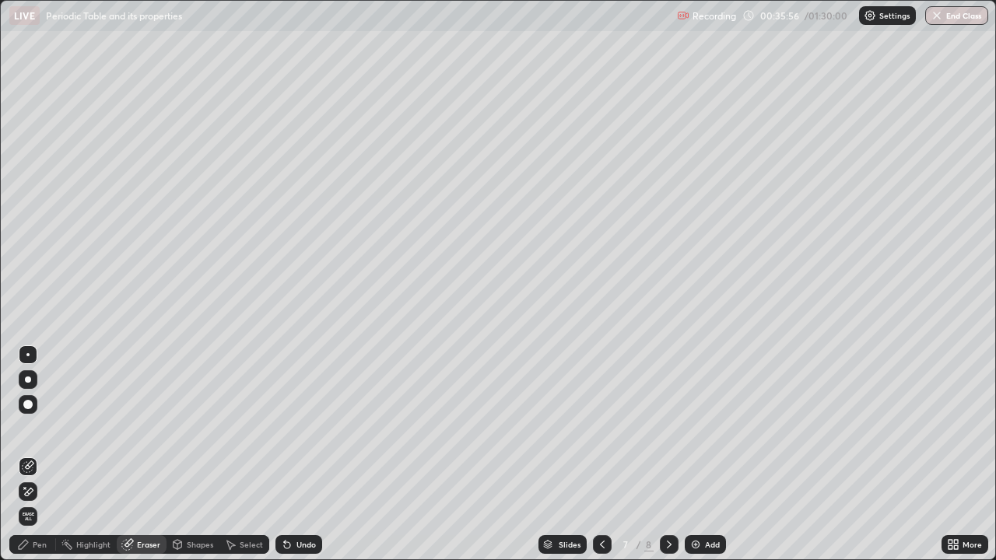
click at [39, 454] on div "Pen" at bounding box center [40, 545] width 14 height 8
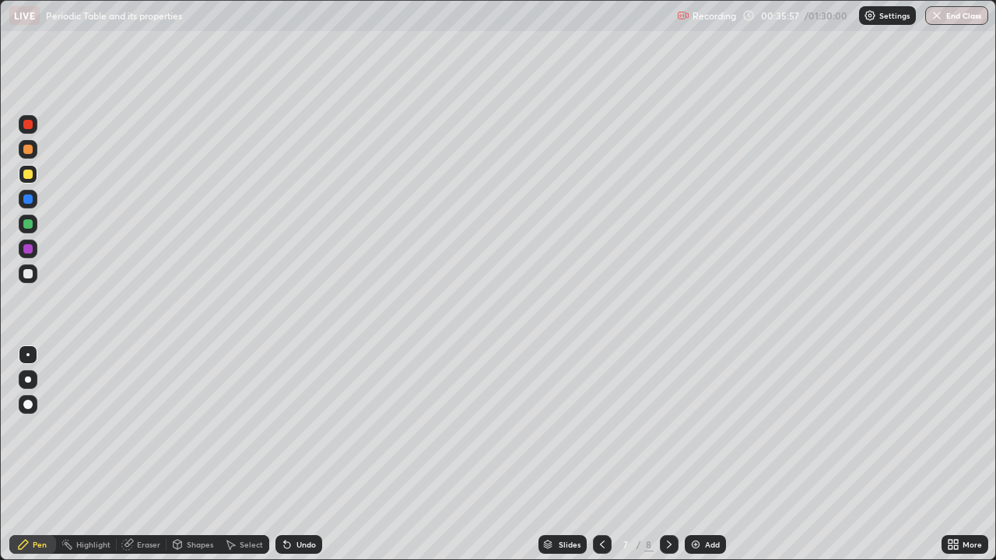
click at [50, 454] on div "Pen" at bounding box center [32, 544] width 47 height 19
click at [132, 454] on icon at bounding box center [127, 544] width 12 height 12
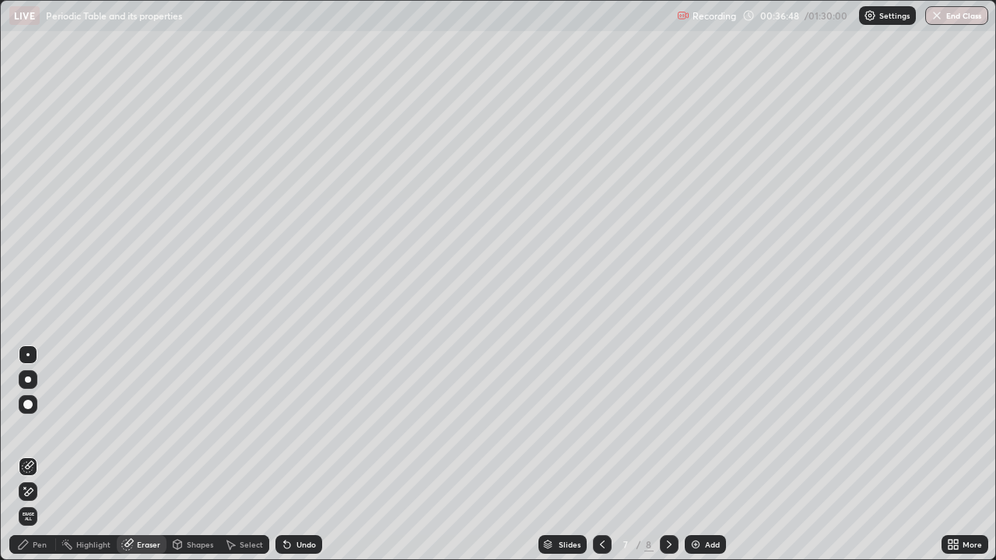
click at [31, 454] on div "Pen" at bounding box center [32, 544] width 47 height 19
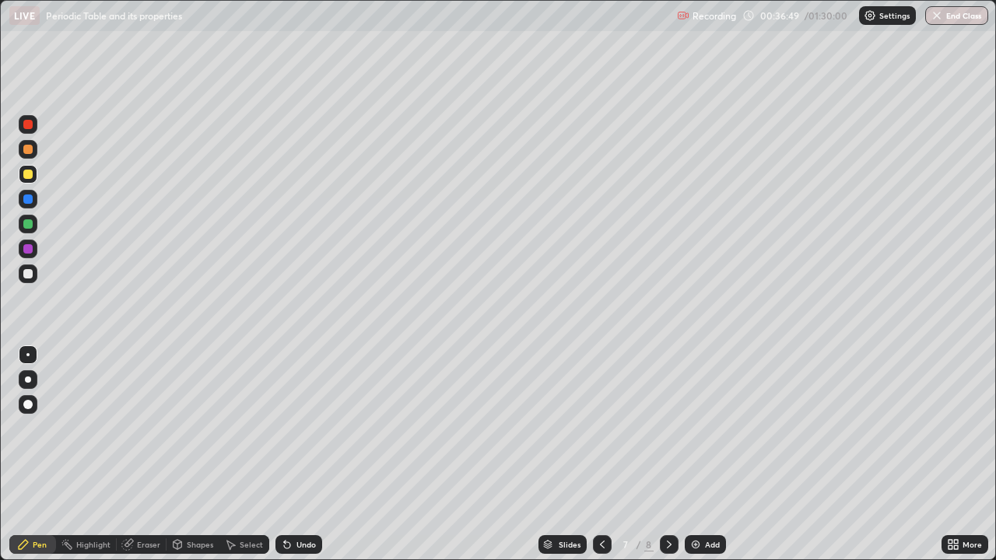
click at [29, 249] on div at bounding box center [27, 248] width 9 height 9
click at [303, 454] on div "Undo" at bounding box center [305, 545] width 19 height 8
click at [306, 454] on div "Undo" at bounding box center [305, 545] width 19 height 8
click at [660, 454] on div at bounding box center [669, 544] width 19 height 19
click at [600, 454] on icon at bounding box center [602, 544] width 12 height 12
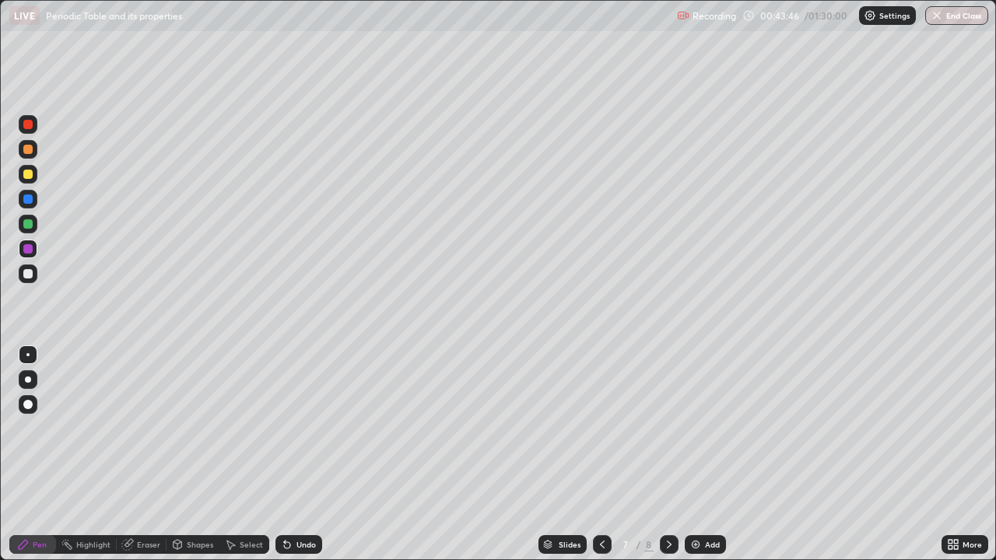
click at [667, 454] on icon at bounding box center [669, 545] width 5 height 8
click at [26, 174] on div at bounding box center [27, 174] width 9 height 9
click at [21, 156] on div at bounding box center [28, 149] width 19 height 19
click at [26, 124] on div at bounding box center [27, 124] width 9 height 9
click at [24, 180] on div at bounding box center [28, 174] width 19 height 19
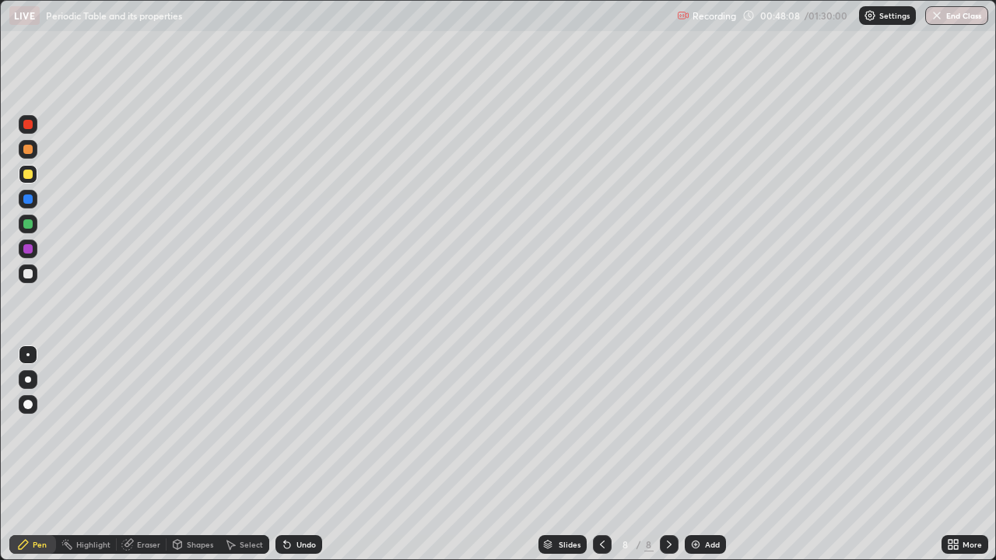
click at [28, 272] on div at bounding box center [27, 273] width 9 height 9
click at [20, 351] on div at bounding box center [28, 354] width 19 height 19
click at [297, 454] on div "Undo" at bounding box center [298, 544] width 47 height 19
click at [293, 454] on div "Undo" at bounding box center [298, 544] width 47 height 19
click at [298, 454] on div "Undo" at bounding box center [298, 544] width 47 height 19
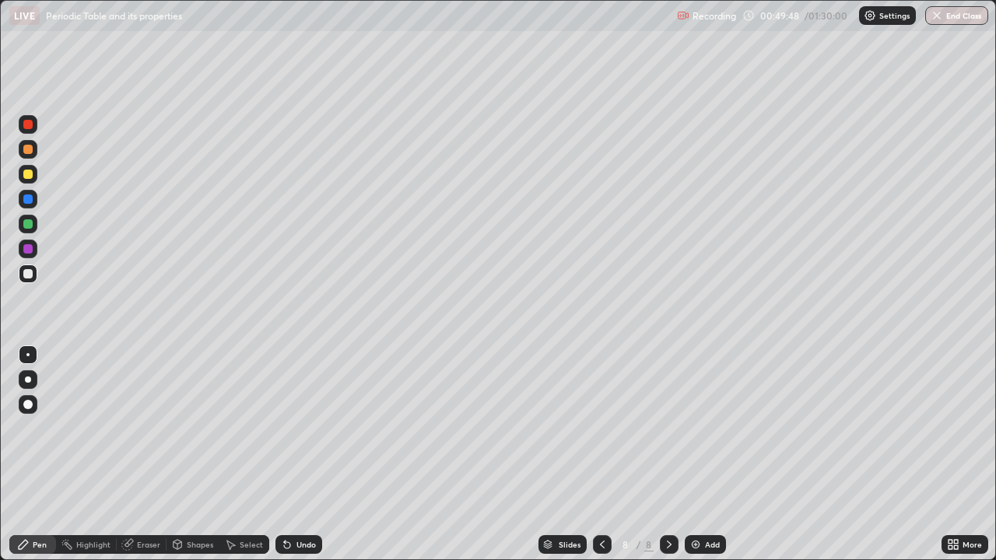
click at [302, 454] on div "Undo" at bounding box center [298, 544] width 47 height 19
click at [303, 454] on div "Undo" at bounding box center [298, 544] width 47 height 19
click at [144, 454] on div "Eraser" at bounding box center [148, 545] width 23 height 8
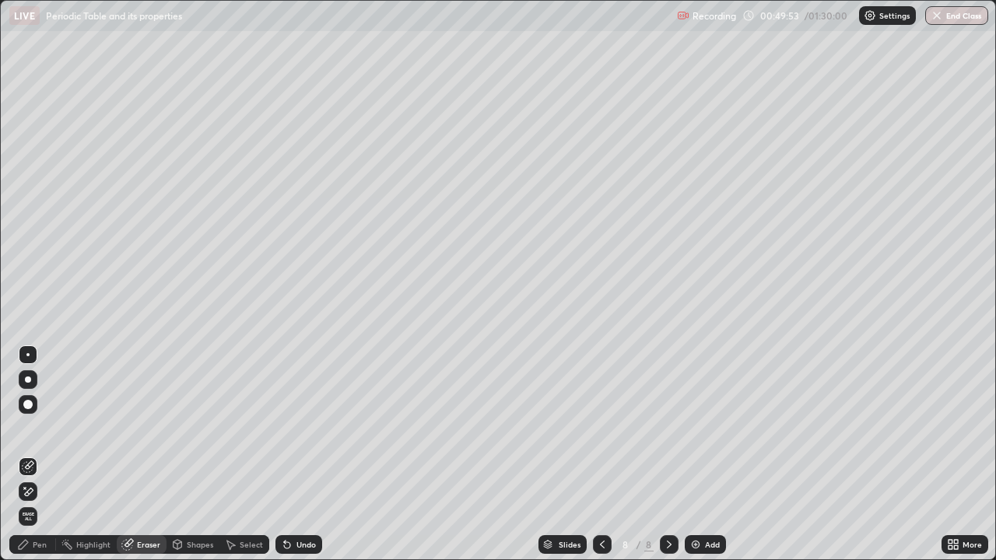
click at [42, 454] on div "Pen" at bounding box center [40, 545] width 14 height 8
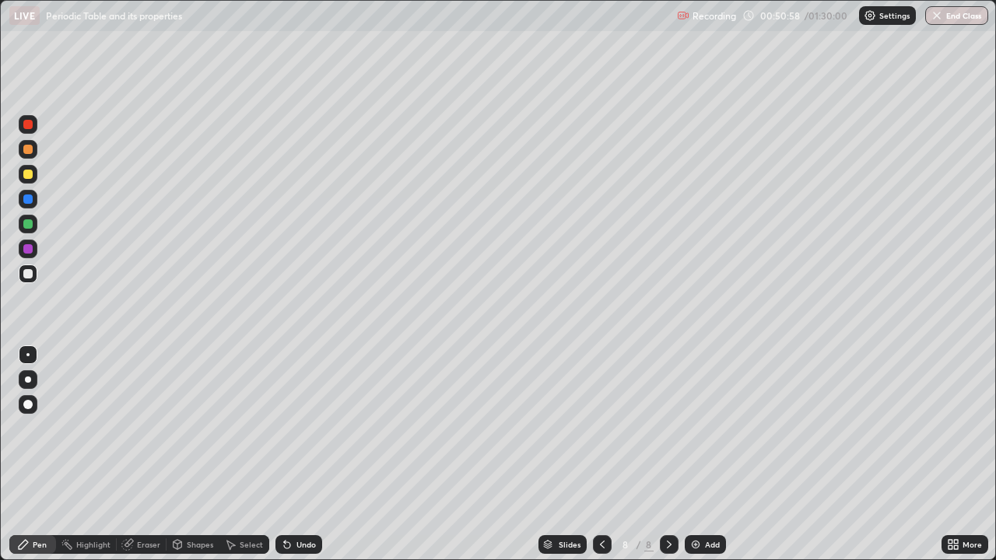
click at [26, 249] on div at bounding box center [27, 248] width 9 height 9
click at [833, 454] on div "Slides 8 / 8 Add" at bounding box center [631, 544] width 619 height 31
click at [843, 454] on div "Slides 8 / 8 Add" at bounding box center [631, 544] width 619 height 31
click at [853, 454] on div "Slides 8 / 8 Add" at bounding box center [631, 544] width 619 height 31
click at [846, 454] on div "Slides 8 / 8 Add" at bounding box center [631, 544] width 619 height 31
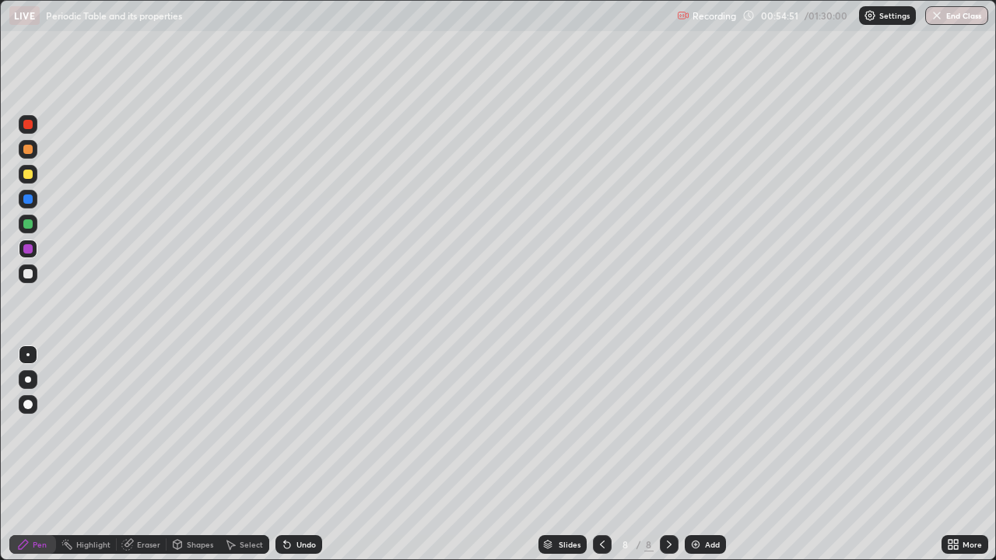
click at [848, 454] on div "Slides 8 / 8 Add" at bounding box center [631, 544] width 619 height 31
click at [702, 454] on div "Add" at bounding box center [704, 544] width 41 height 19
click at [23, 155] on div at bounding box center [28, 149] width 19 height 19
click at [28, 222] on div at bounding box center [27, 223] width 9 height 9
click at [26, 273] on div at bounding box center [27, 273] width 9 height 9
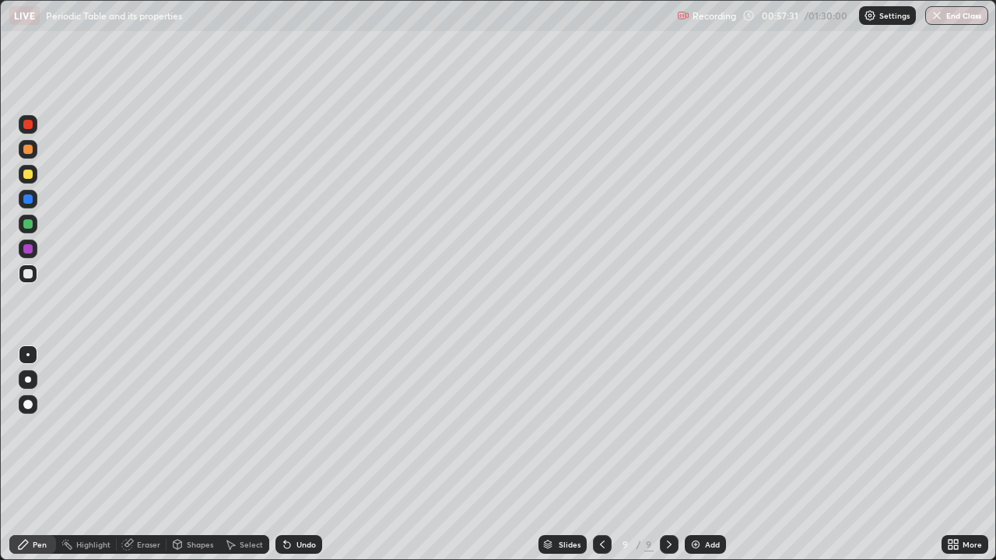
click at [297, 454] on div "Undo" at bounding box center [305, 545] width 19 height 8
click at [24, 152] on div at bounding box center [27, 149] width 9 height 9
click at [21, 178] on div at bounding box center [28, 174] width 19 height 19
click at [23, 274] on div at bounding box center [27, 273] width 9 height 9
click at [698, 454] on div "Add" at bounding box center [704, 544] width 41 height 19
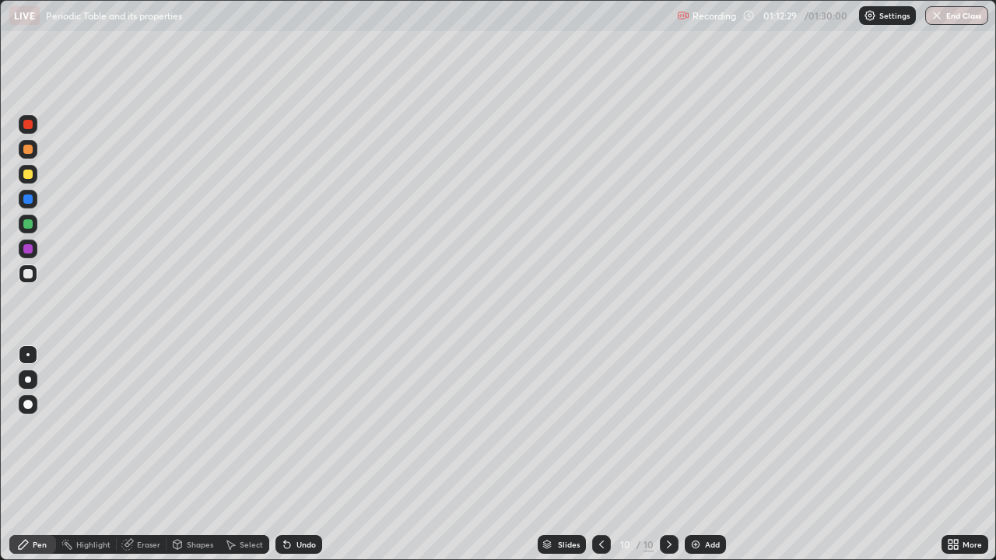
click at [27, 173] on div at bounding box center [27, 174] width 9 height 9
click at [663, 454] on div at bounding box center [669, 544] width 19 height 31
click at [955, 16] on button "End Class" at bounding box center [956, 15] width 63 height 19
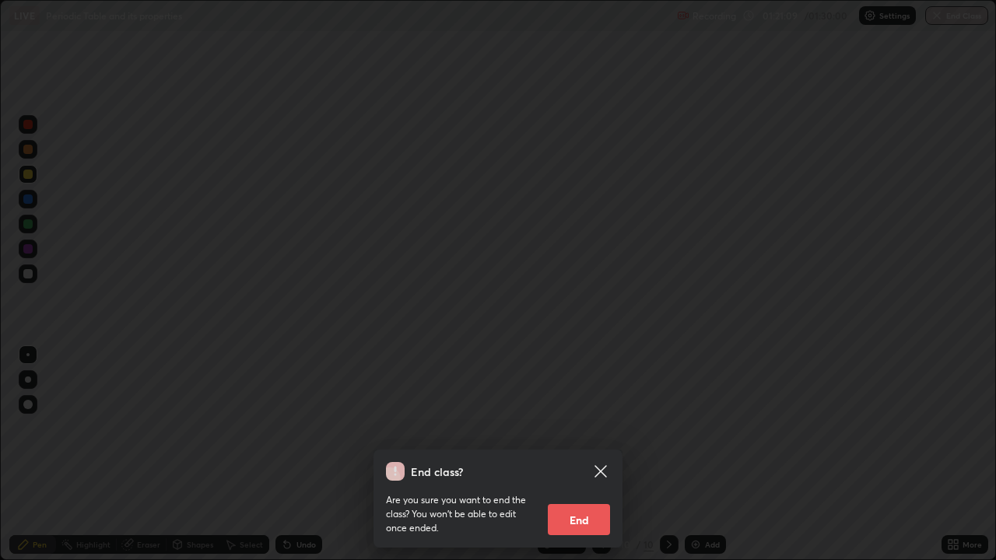
click at [582, 454] on button "End" at bounding box center [579, 519] width 62 height 31
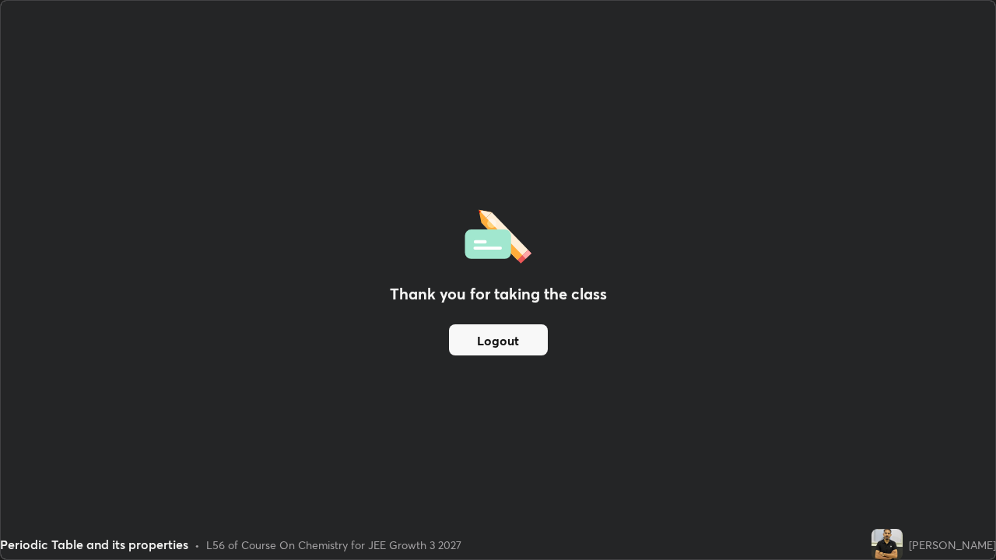
click at [469, 335] on button "Logout" at bounding box center [498, 339] width 99 height 31
